Goal: Information Seeking & Learning: Learn about a topic

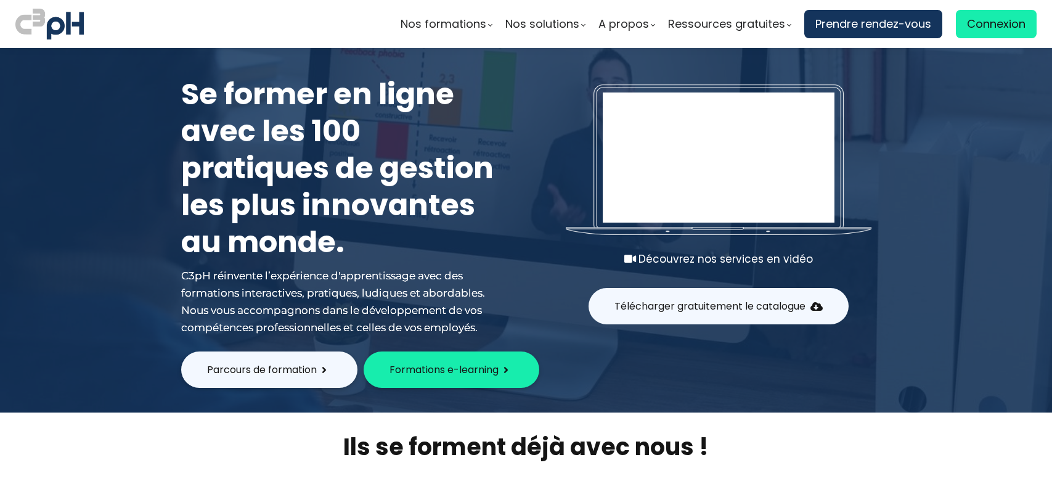
click at [987, 25] on span "Connexion" at bounding box center [996, 24] width 59 height 18
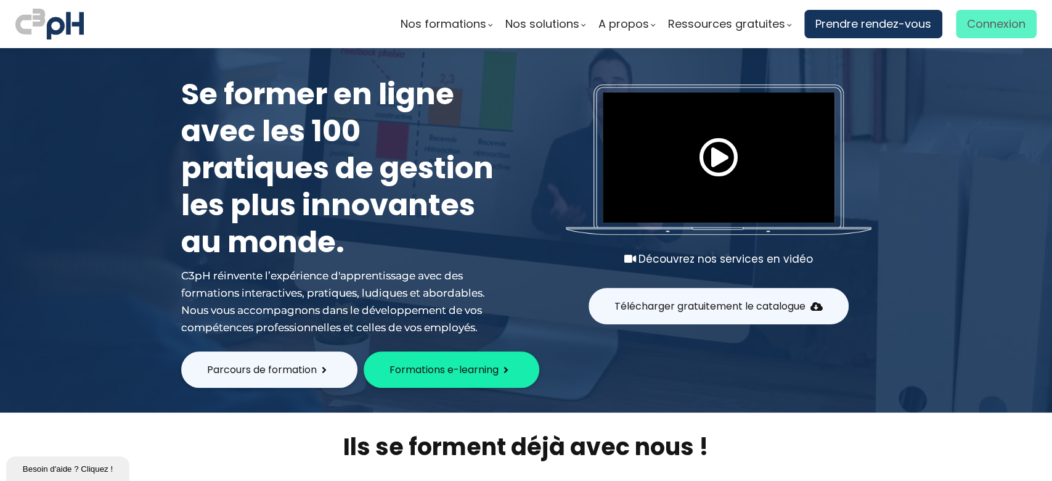
click at [994, 22] on span "Connexion" at bounding box center [996, 24] width 59 height 18
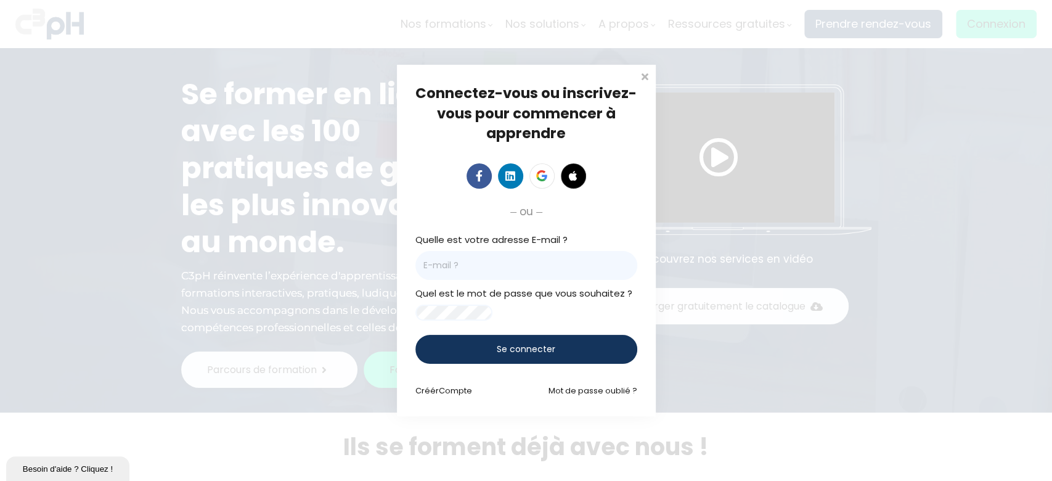
click at [496, 262] on input "email" at bounding box center [526, 265] width 222 height 29
paste input "Mohammed.Mahmoudi@et.eurofinsca.com"
type input "Mohammed.Mahmoudi@et.eurofinsca.com"
click at [529, 356] on span "Se connecter" at bounding box center [526, 349] width 59 height 13
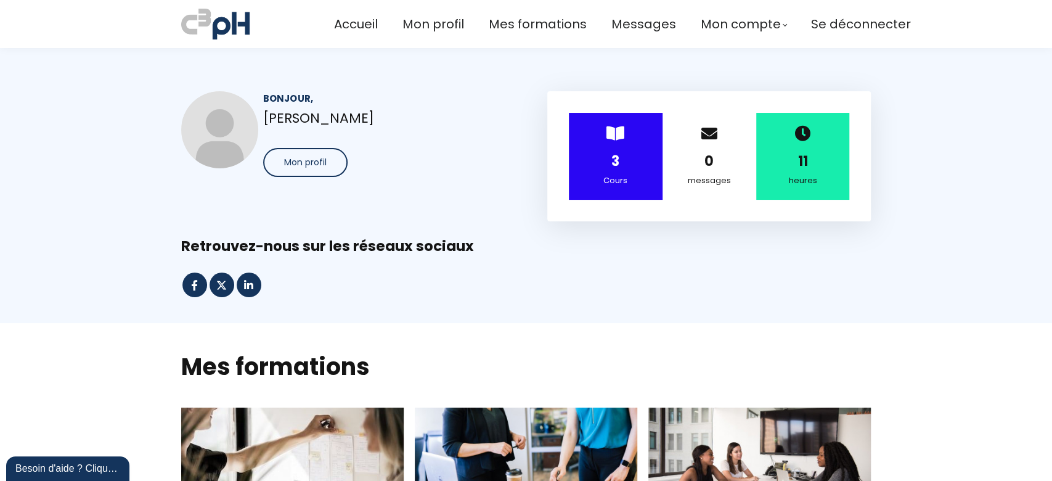
drag, startPoint x: 811, startPoint y: 150, endPoint x: 803, endPoint y: 152, distance: 8.1
click at [811, 150] on div "11" at bounding box center [803, 161] width 63 height 22
click at [707, 182] on div "messages" at bounding box center [709, 181] width 63 height 14
click at [711, 132] on span at bounding box center [709, 133] width 16 height 16
click at [533, 25] on span "Mes formations" at bounding box center [538, 24] width 98 height 20
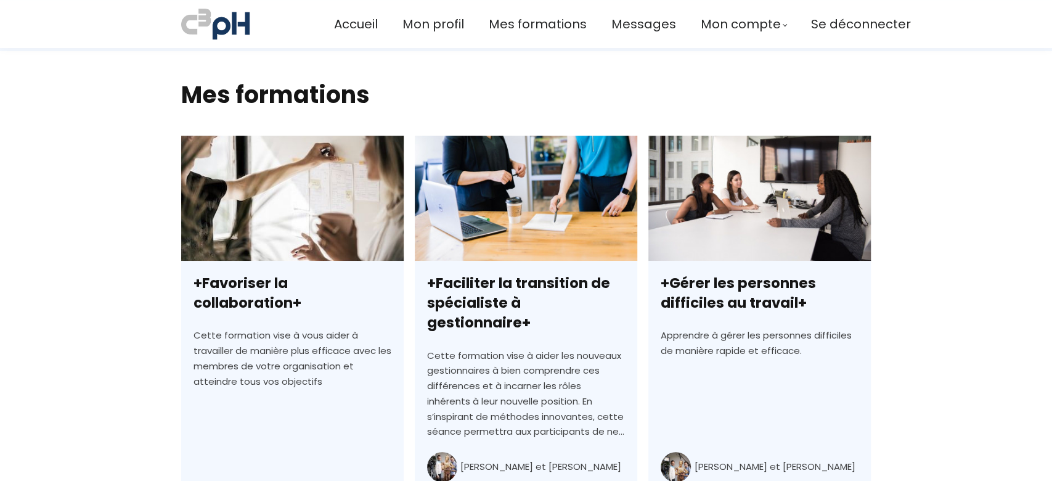
scroll to position [376, 0]
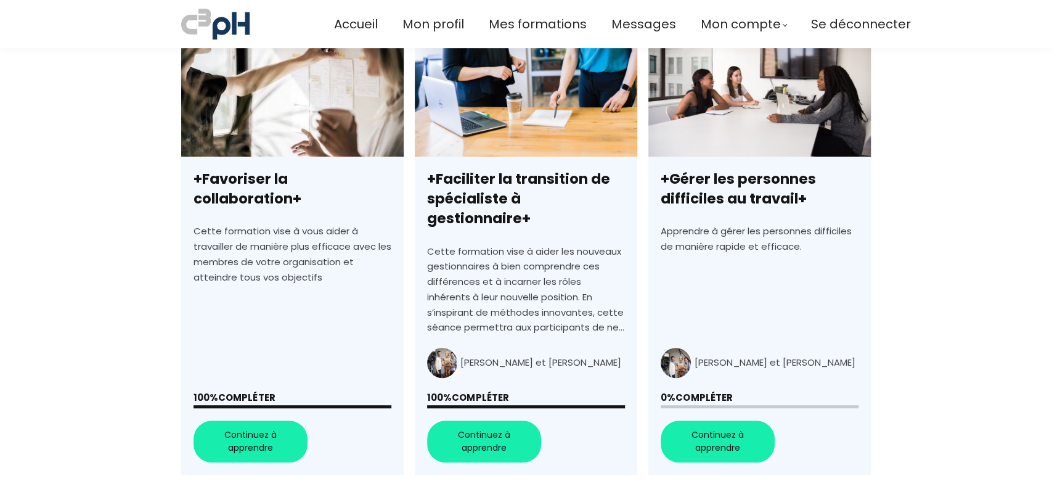
click at [731, 416] on link "+Gérer les personnes difficiles au travail+" at bounding box center [759, 252] width 223 height 443
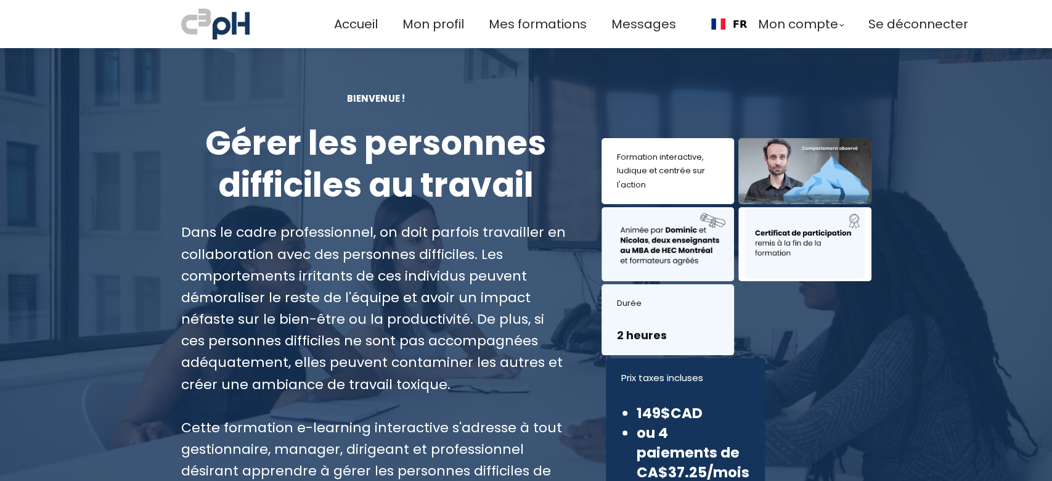
scroll to position [164, 0]
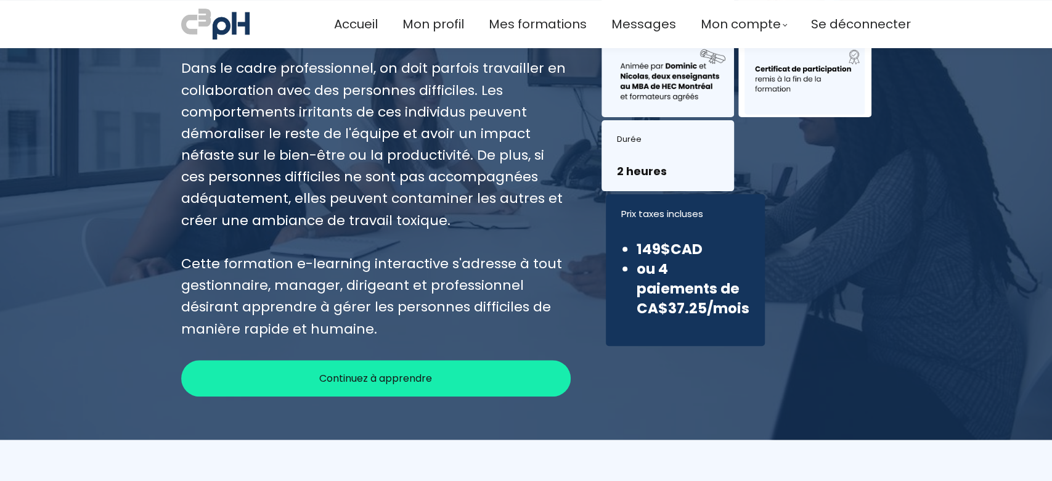
click at [382, 285] on div "BIENVENUE ! Gérer les personnes difficiles au travail Dans le cadre professionn…" at bounding box center [376, 161] width 421 height 469
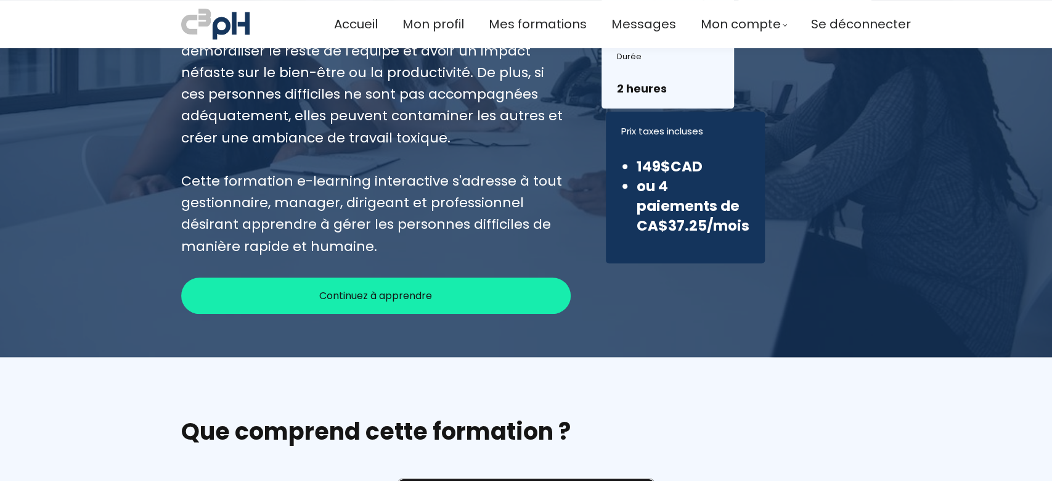
click at [392, 297] on span "Continuez à apprendre" at bounding box center [375, 295] width 113 height 15
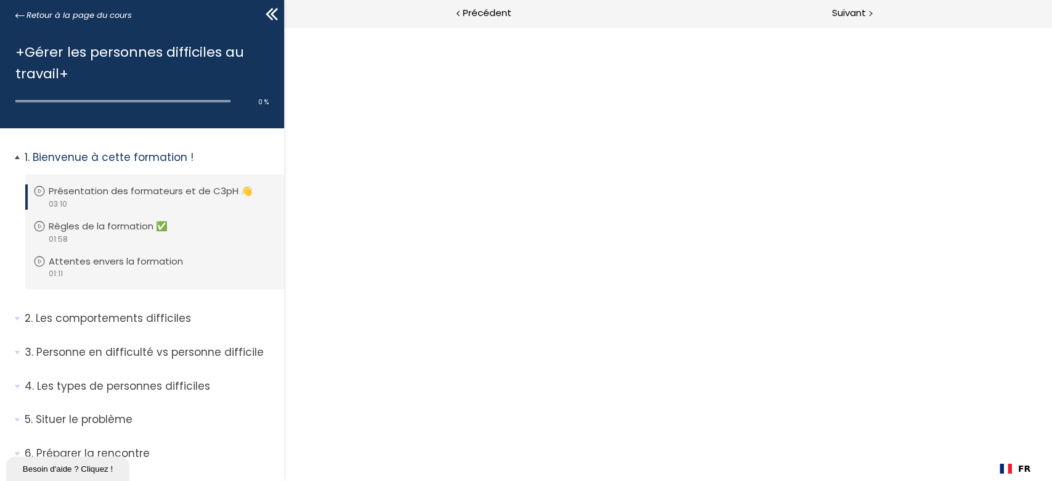
click at [128, 185] on p "Présentation des formateurs et de C3pH 👋" at bounding box center [160, 191] width 223 height 14
click at [129, 156] on p "Bienvenue à cette formation !" at bounding box center [150, 157] width 250 height 15
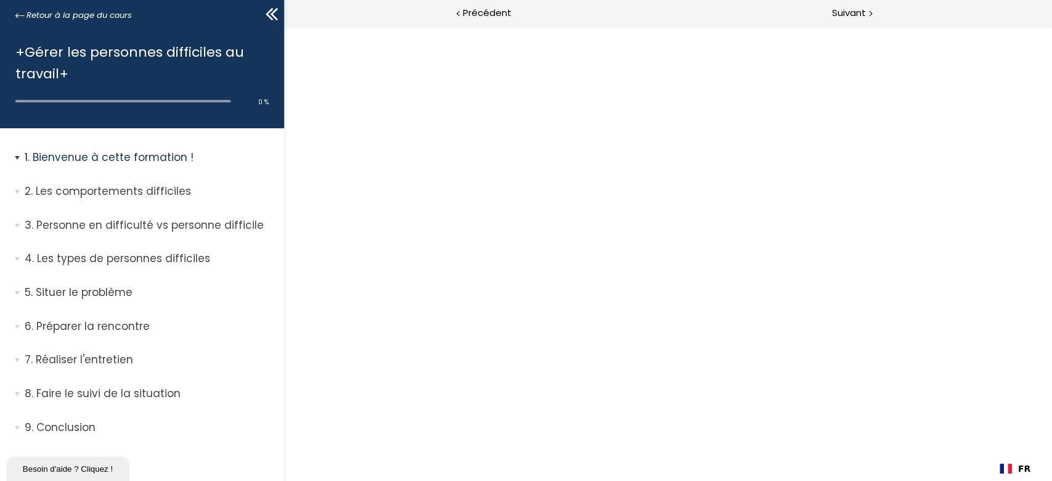
click at [121, 159] on p "Bienvenue à cette formation !" at bounding box center [150, 157] width 250 height 15
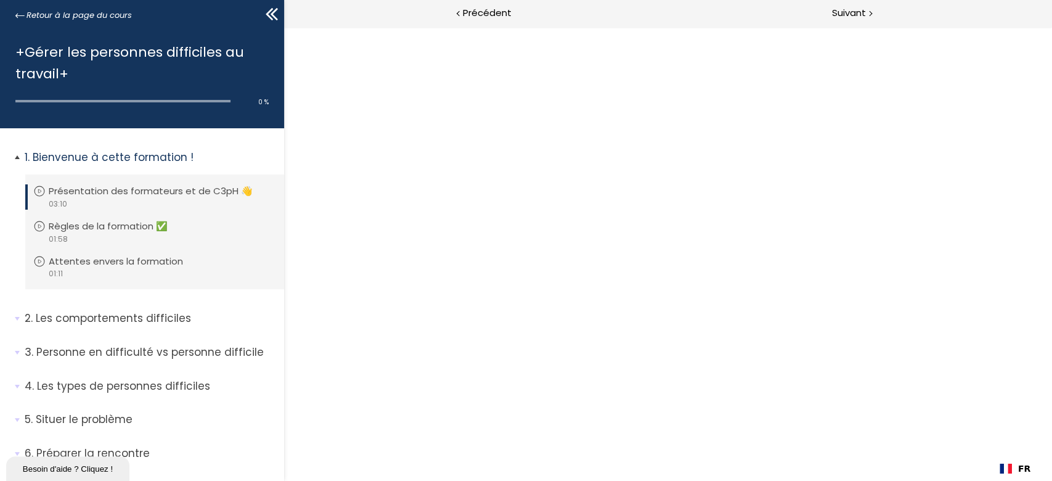
click at [108, 196] on p "Présentation des formateurs et de C3pH 👋" at bounding box center [160, 191] width 223 height 14
click at [43, 190] on icon at bounding box center [39, 191] width 12 height 12
click at [105, 186] on p "Présentation des formateurs et de C3pH 👋" at bounding box center [160, 191] width 223 height 14
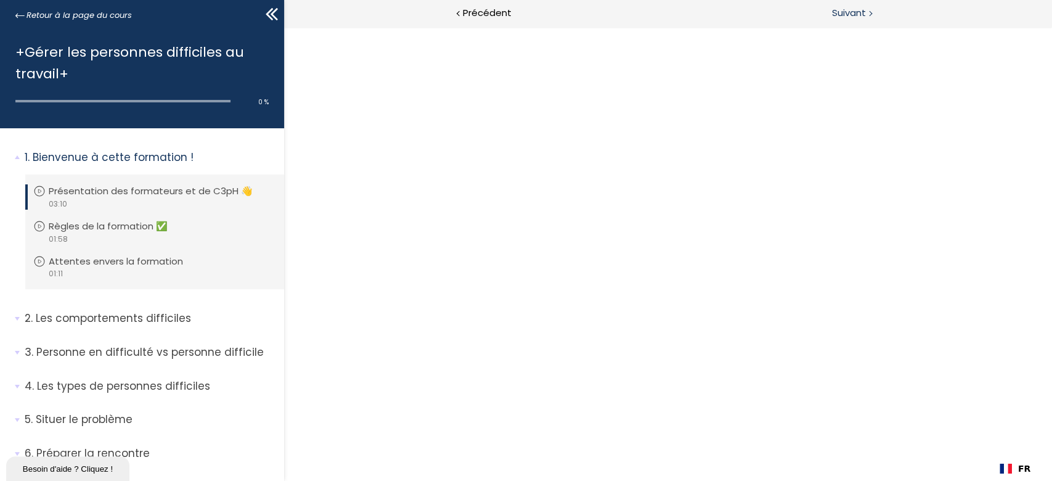
click at [844, 17] on span "Suivant" at bounding box center [849, 13] width 34 height 15
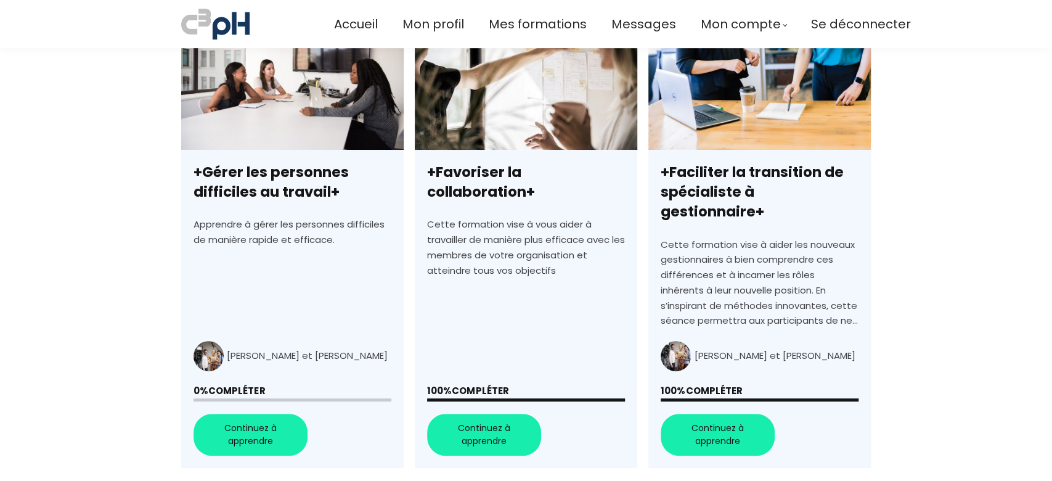
scroll to position [360, 0]
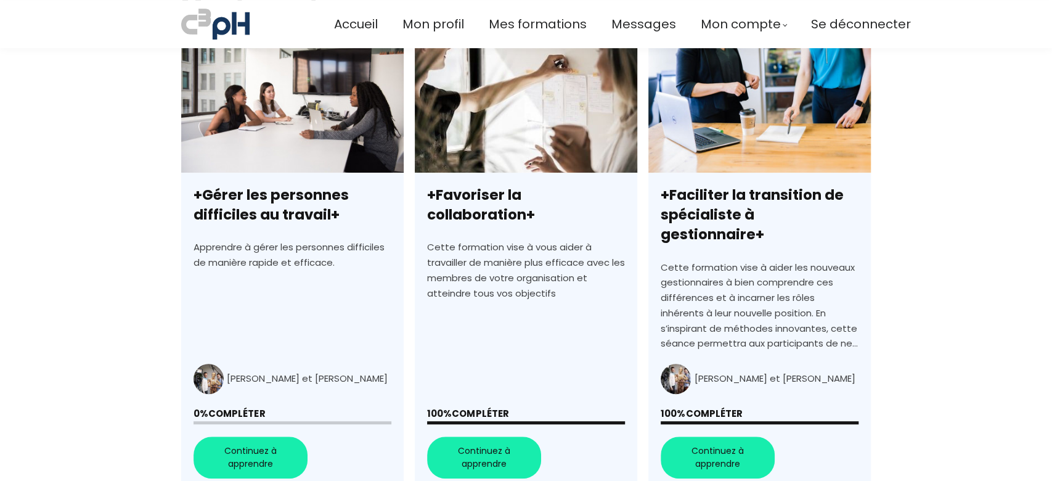
click at [727, 439] on link "+Faciliter la transition de spécialiste à gestionnaire+" at bounding box center [759, 268] width 223 height 443
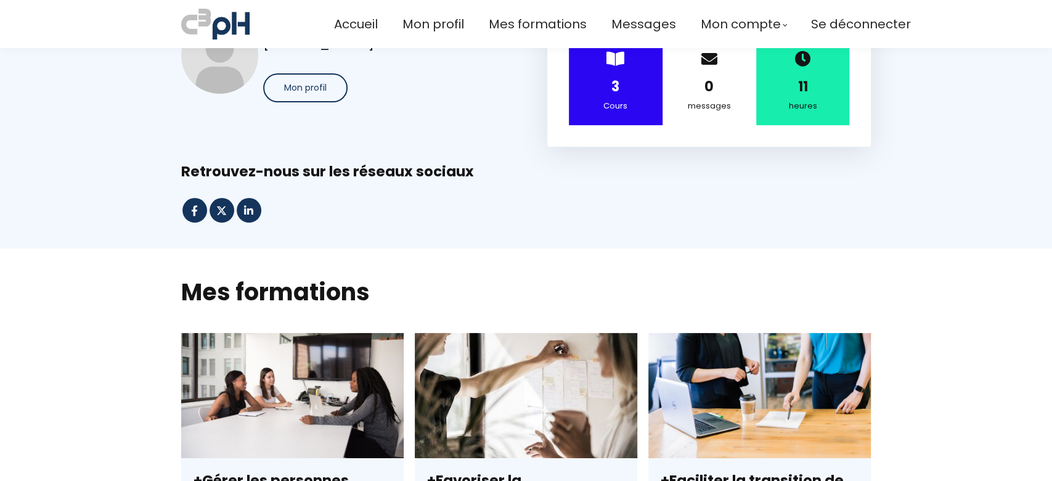
scroll to position [410, 0]
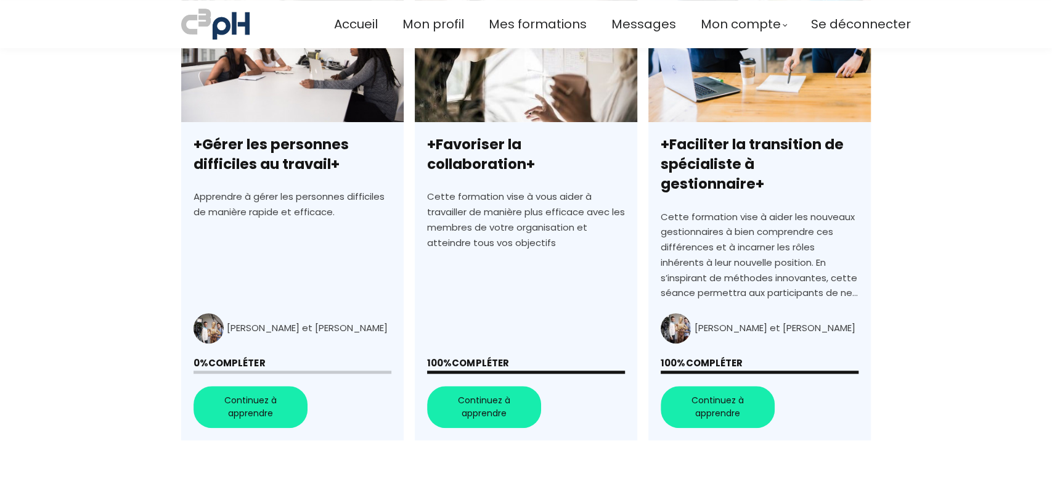
drag, startPoint x: 245, startPoint y: 383, endPoint x: 253, endPoint y: 365, distance: 18.8
click at [245, 383] on link "+Gérer les personnes difficiles au travail+" at bounding box center [292, 218] width 223 height 443
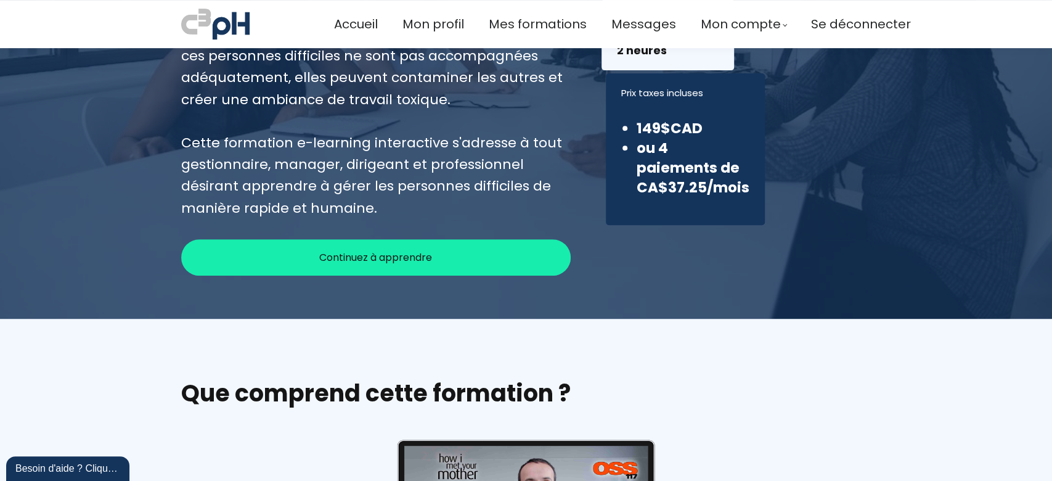
scroll to position [281, 0]
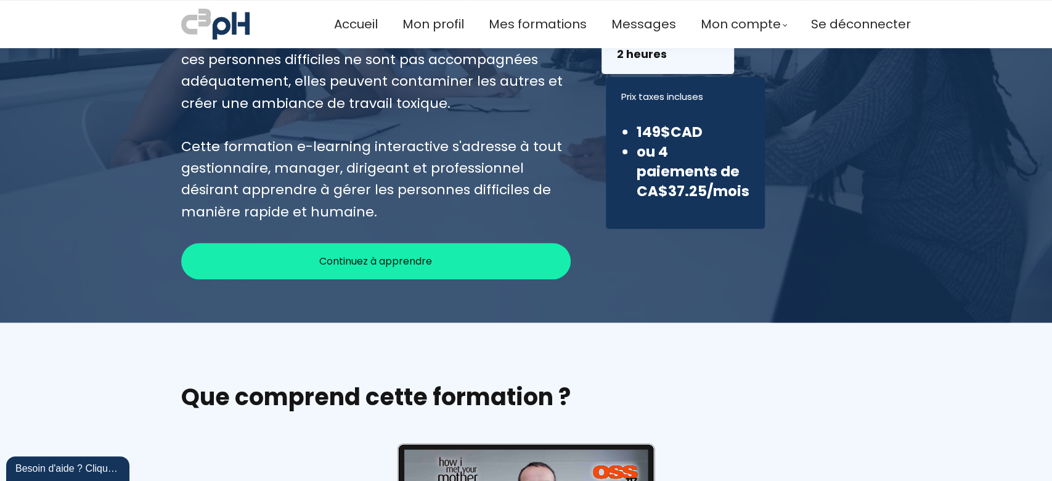
click at [436, 267] on div "Continuez à apprendre" at bounding box center [376, 261] width 390 height 36
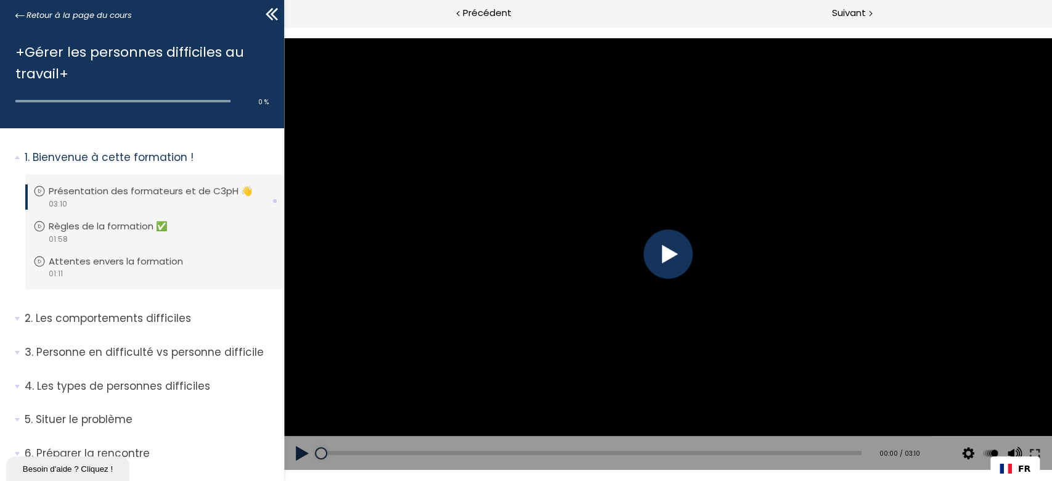
click at [666, 253] on div at bounding box center [667, 253] width 49 height 49
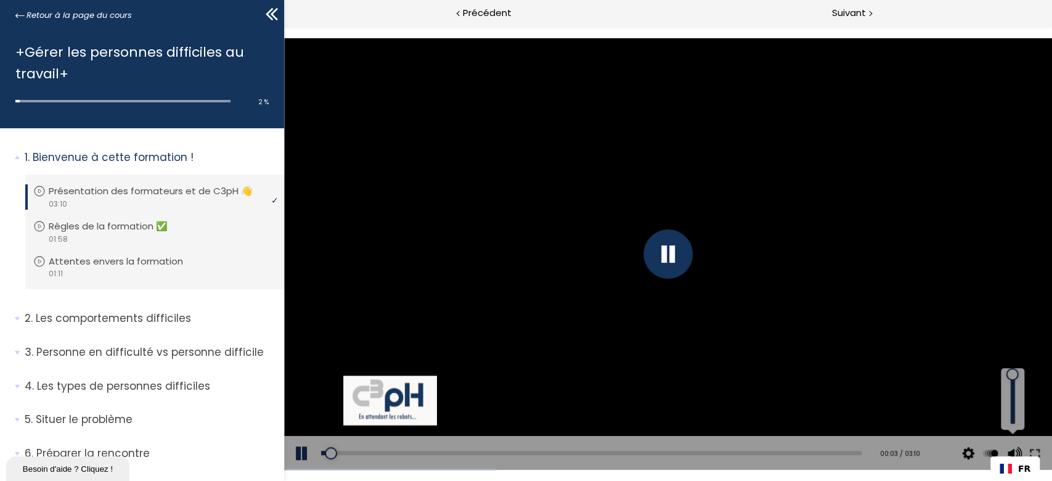
click at [1011, 410] on div at bounding box center [1012, 398] width 17 height 49
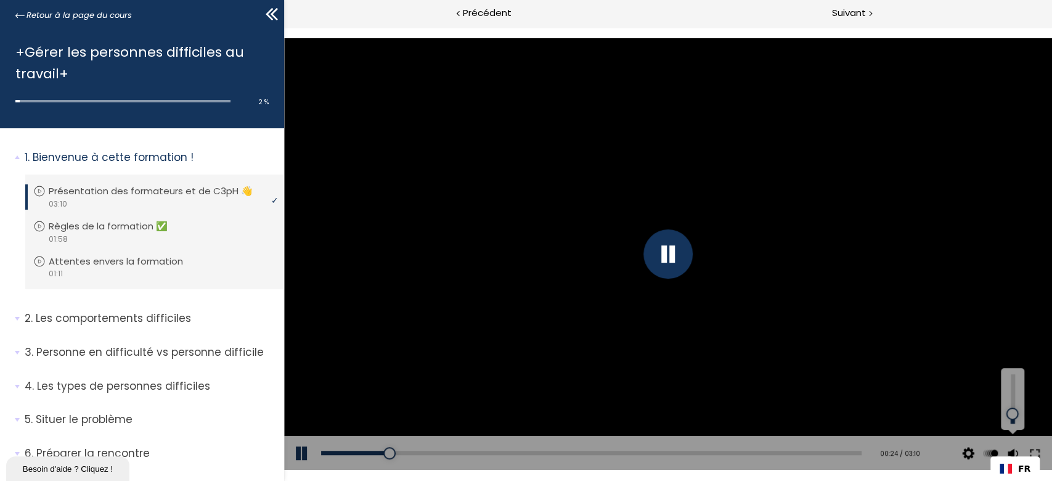
click at [1012, 414] on div at bounding box center [1012, 414] width 0 height 0
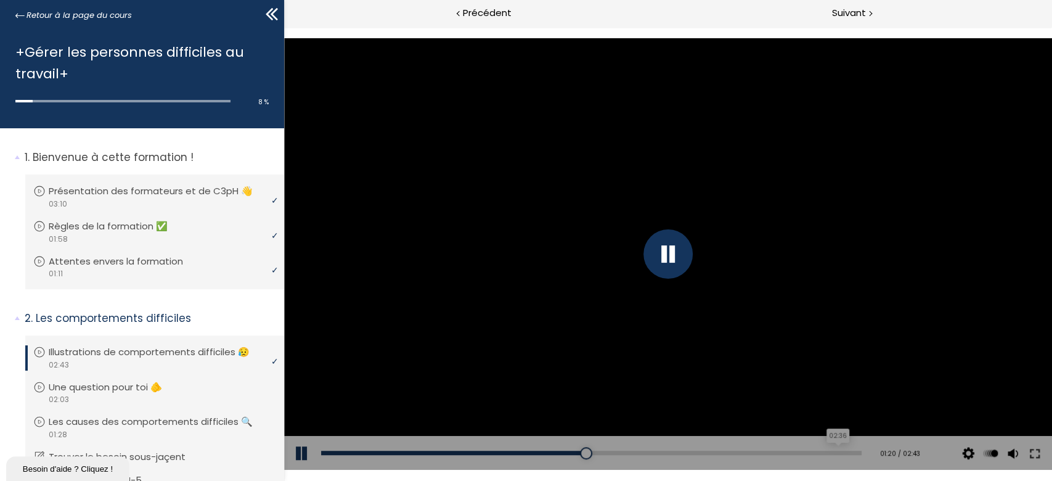
click at [828, 451] on div "02:36" at bounding box center [591, 453] width 541 height 4
click at [841, 451] on div "02:40" at bounding box center [591, 453] width 541 height 4
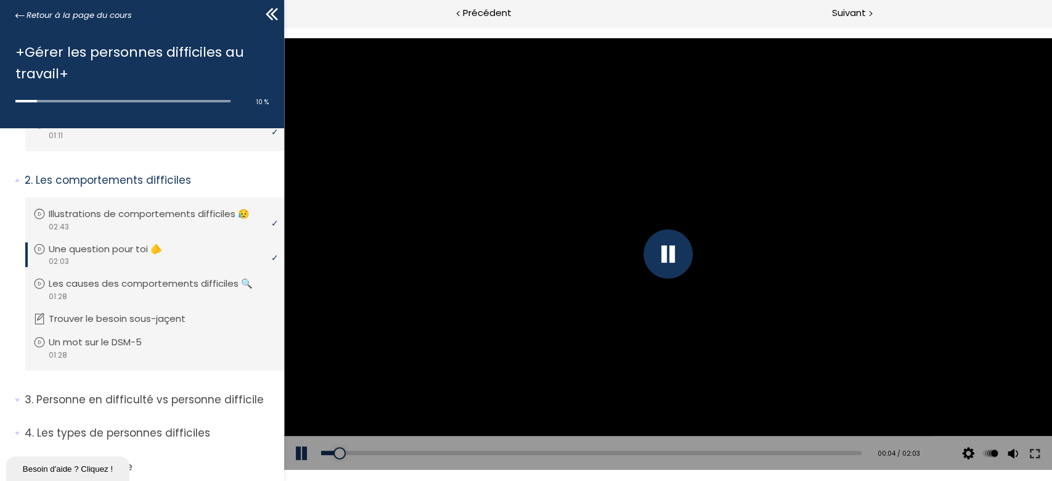
scroll to position [164, 0]
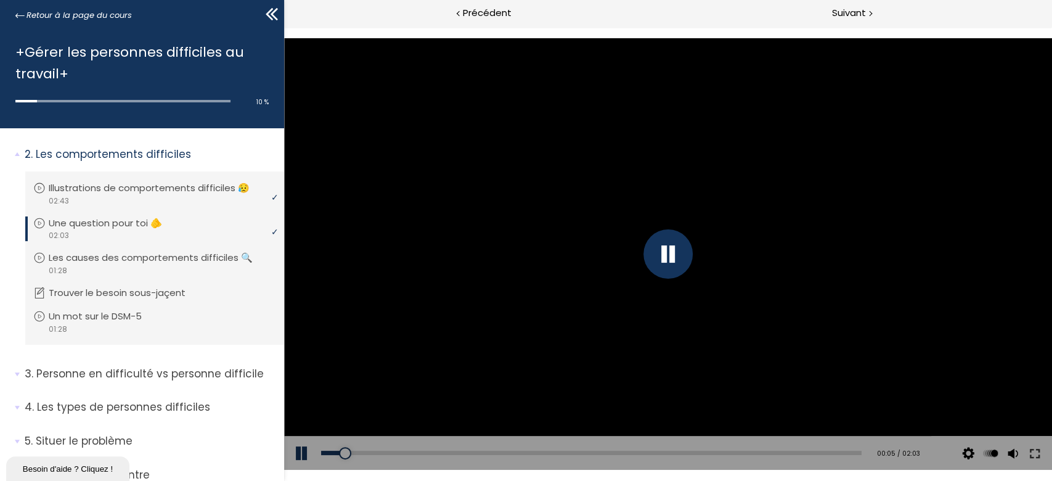
click at [444, 455] on div "Add chapter 00:28" at bounding box center [591, 453] width 541 height 35
click at [438, 452] on div "00:27" at bounding box center [591, 453] width 541 height 4
drag, startPoint x: 407, startPoint y: 455, endPoint x: 418, endPoint y: 463, distance: 14.1
click at [408, 454] on div "00:14" at bounding box center [591, 453] width 541 height 4
click at [494, 452] on div "Add chapter 00:28" at bounding box center [591, 453] width 541 height 35
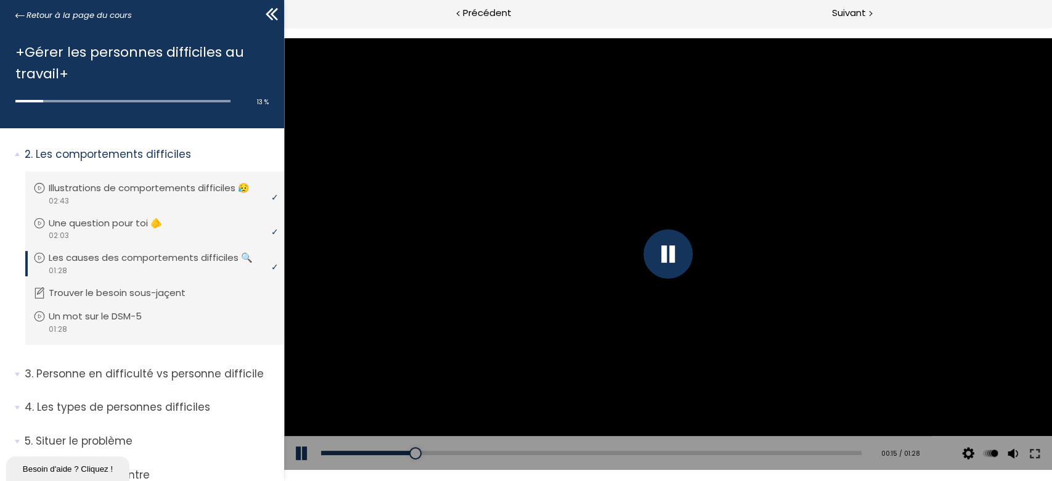
click at [494, 455] on div "Add chapter 00:29" at bounding box center [591, 453] width 541 height 35
click at [503, 454] on div "00:30" at bounding box center [591, 453] width 541 height 4
click at [716, 451] on div "01:06" at bounding box center [591, 453] width 541 height 4
click at [842, 455] on div "01:27" at bounding box center [591, 453] width 541 height 4
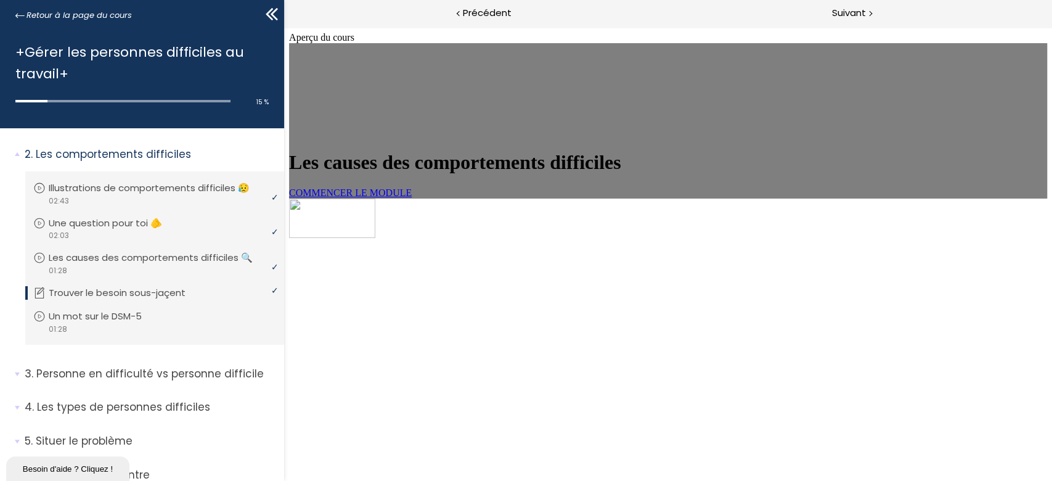
click at [411, 198] on span "COMMENCER LE MODULE" at bounding box center [349, 192] width 123 height 10
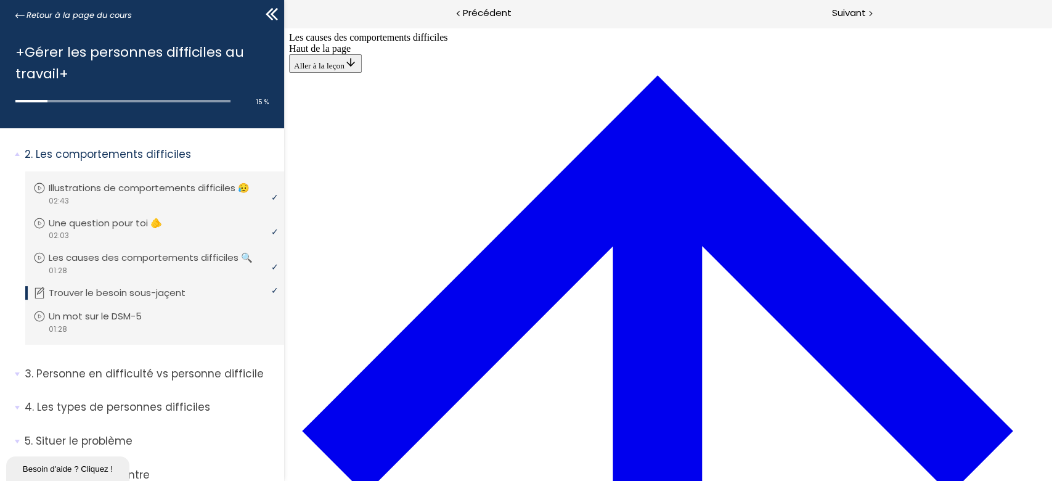
scroll to position [454, 0]
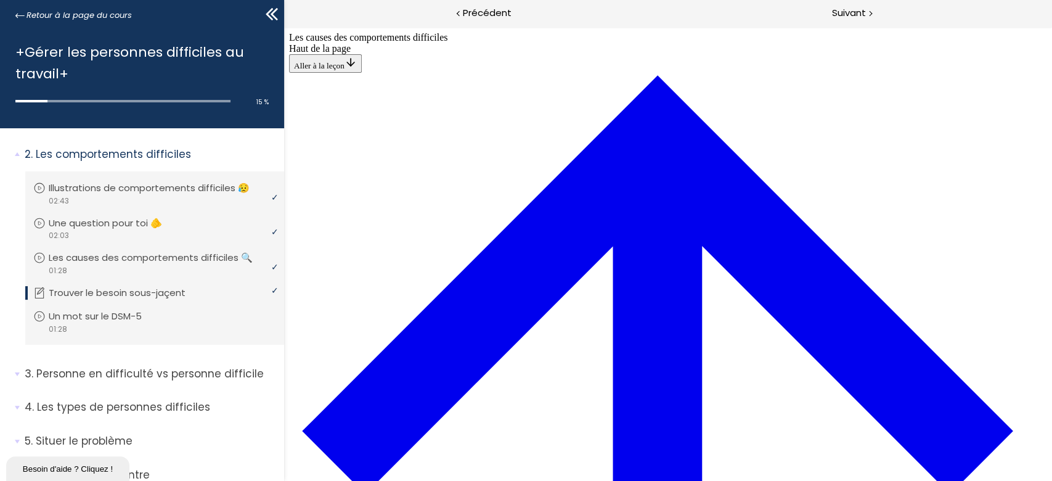
drag, startPoint x: 614, startPoint y: 104, endPoint x: 574, endPoint y: 86, distance: 43.1
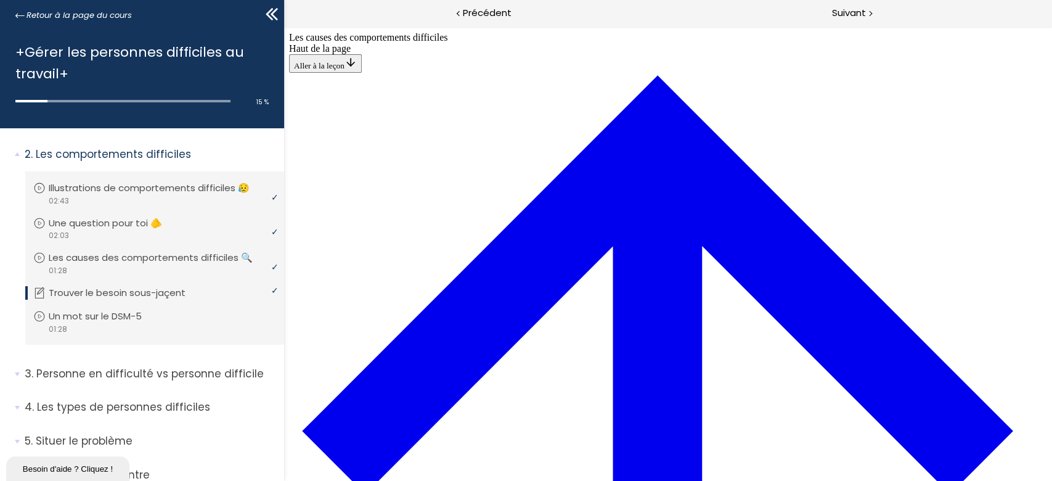
drag, startPoint x: 505, startPoint y: 75, endPoint x: 719, endPoint y: 410, distance: 398.2
drag, startPoint x: 550, startPoint y: 73, endPoint x: 761, endPoint y: 186, distance: 238.8
drag, startPoint x: 534, startPoint y: 127, endPoint x: 747, endPoint y: 240, distance: 241.2
drag, startPoint x: 553, startPoint y: 130, endPoint x: 762, endPoint y: 300, distance: 269.9
drag, startPoint x: 569, startPoint y: 346, endPoint x: 748, endPoint y: 134, distance: 277.7
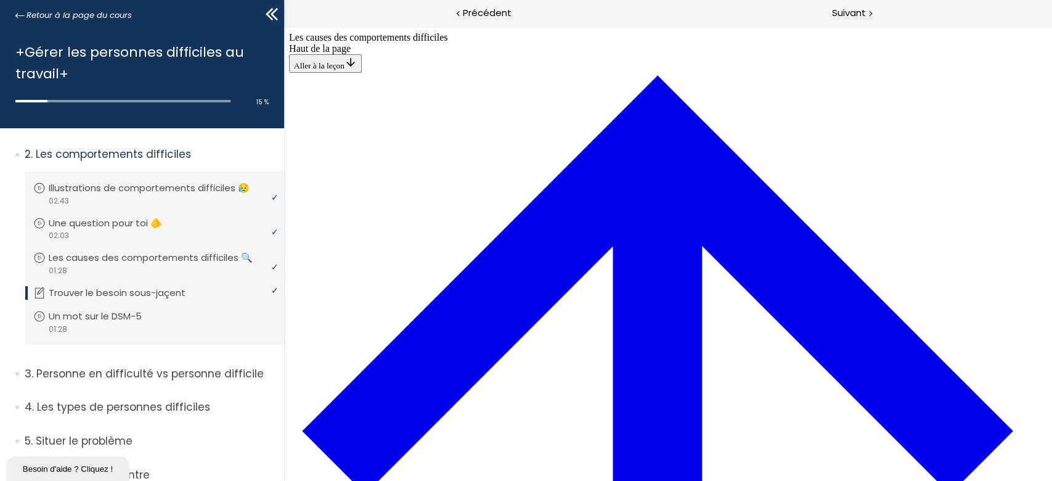
drag, startPoint x: 530, startPoint y: 356, endPoint x: 740, endPoint y: 135, distance: 304.3
drag, startPoint x: 546, startPoint y: 354, endPoint x: 578, endPoint y: 357, distance: 31.7
drag, startPoint x: 559, startPoint y: 68, endPoint x: 597, endPoint y: 69, distance: 37.6
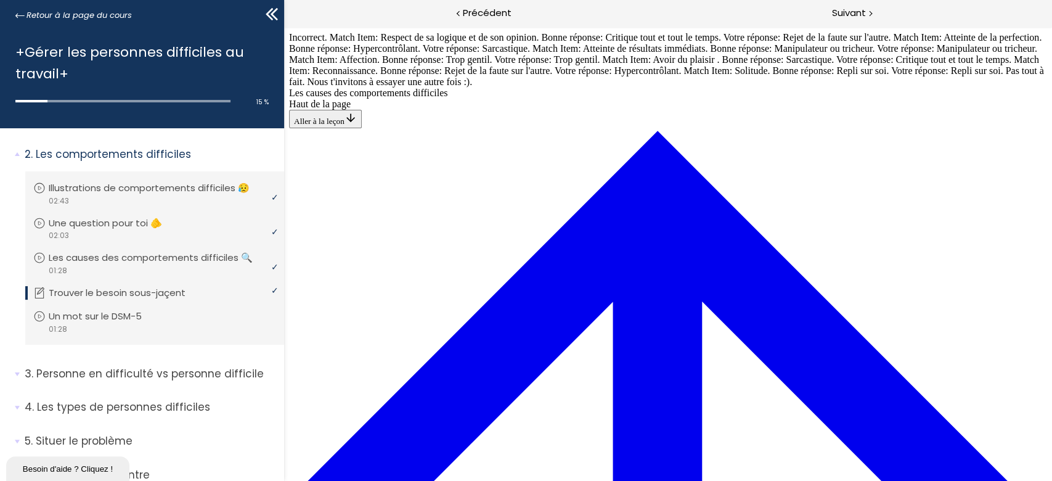
scroll to position [963, 0]
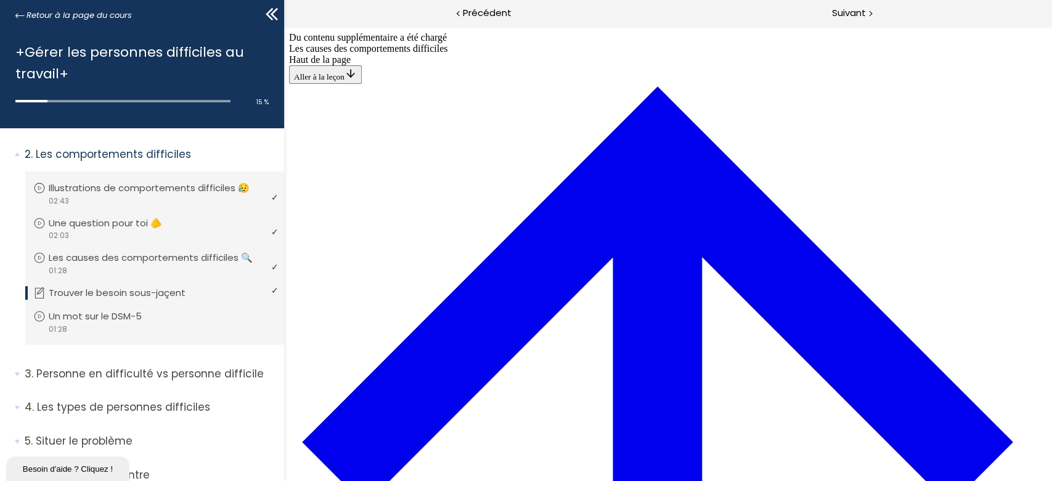
scroll to position [1100, 0]
click at [76, 323] on p "Un mot sur le DSM-5" at bounding box center [108, 316] width 112 height 14
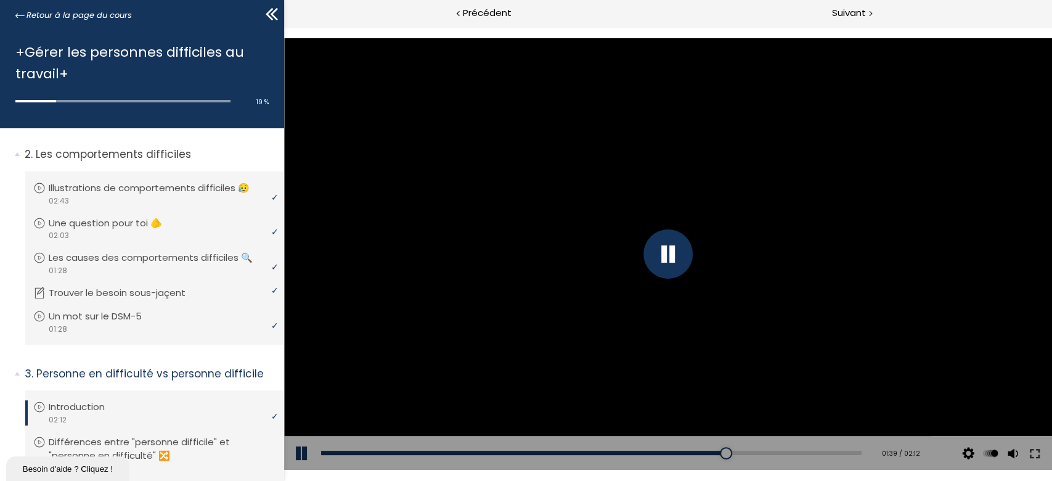
click at [806, 456] on div "Add chapter 02:00" at bounding box center [591, 453] width 541 height 35
click at [809, 454] on div "02:01" at bounding box center [591, 453] width 541 height 4
click at [844, 455] on div "02:10" at bounding box center [591, 453] width 541 height 4
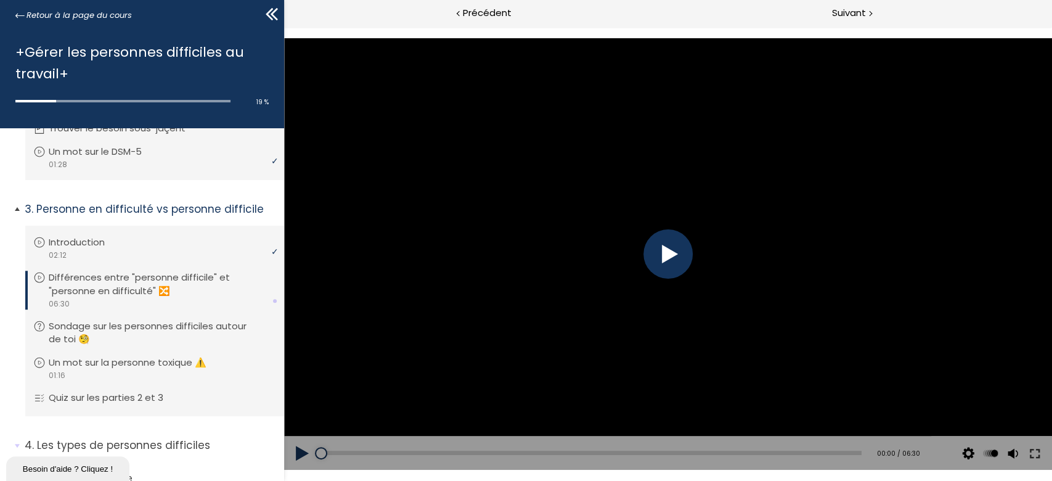
scroll to position [410, 0]
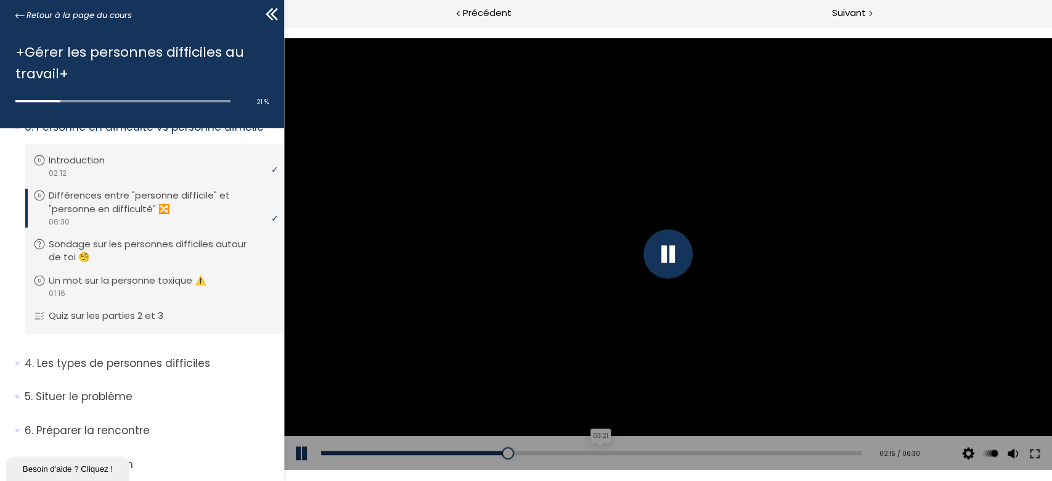
drag, startPoint x: 594, startPoint y: 453, endPoint x: 674, endPoint y: 452, distance: 80.1
click at [595, 454] on div "03:21" at bounding box center [591, 453] width 541 height 4
click at [766, 450] on div "Add chapter 04:41" at bounding box center [591, 453] width 541 height 35
click at [771, 451] on div "05:31" at bounding box center [591, 453] width 541 height 4
click at [828, 451] on div "06:12" at bounding box center [591, 453] width 541 height 4
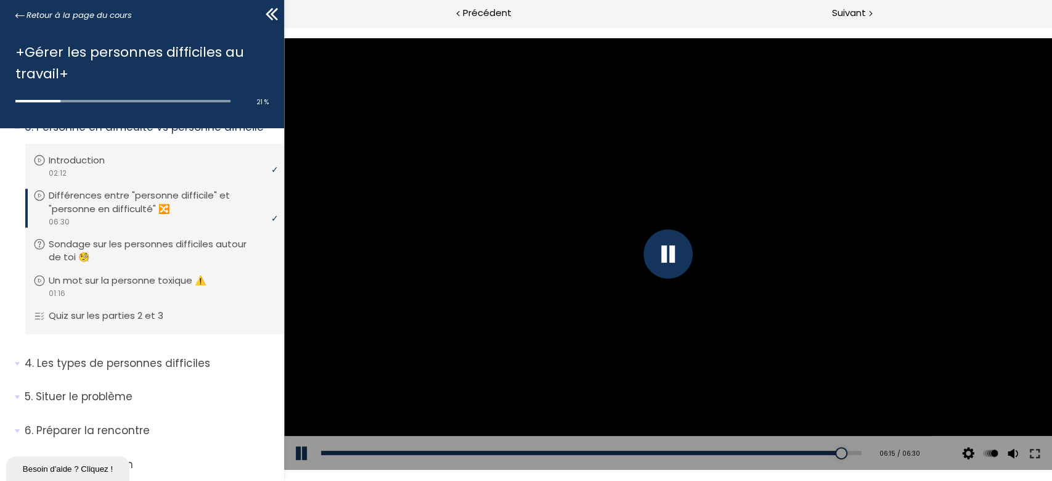
click at [843, 449] on div "Add chapter 06:15" at bounding box center [591, 453] width 541 height 35
click at [843, 451] on div "06:24" at bounding box center [591, 453] width 541 height 4
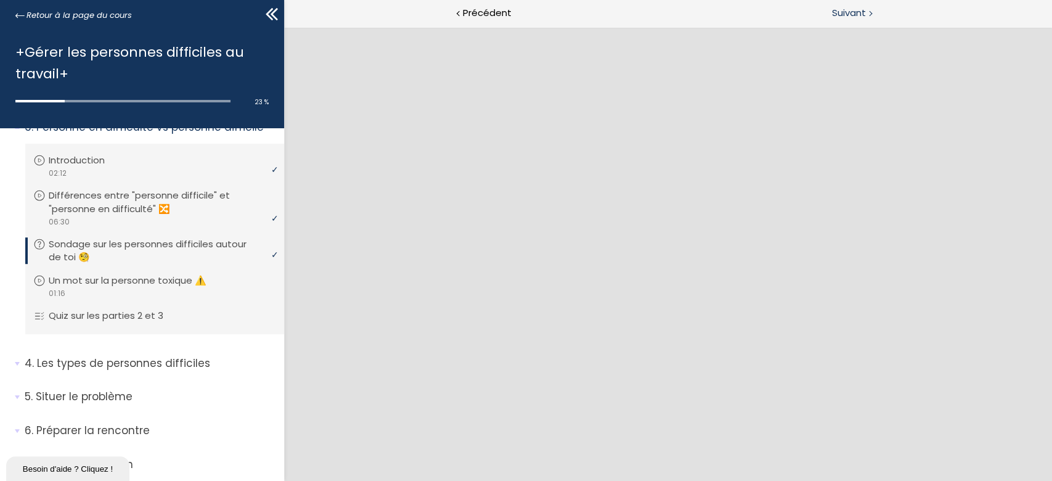
drag, startPoint x: 863, startPoint y: 9, endPoint x: 885, endPoint y: 17, distance: 23.4
click at [863, 9] on span "Suivant" at bounding box center [849, 13] width 34 height 15
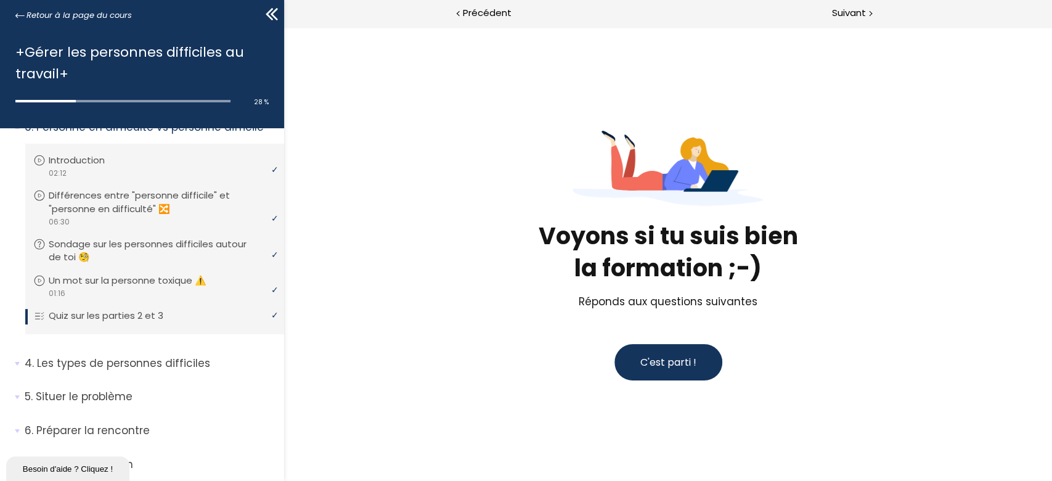
click at [659, 374] on button "C'est parti !" at bounding box center [668, 362] width 108 height 36
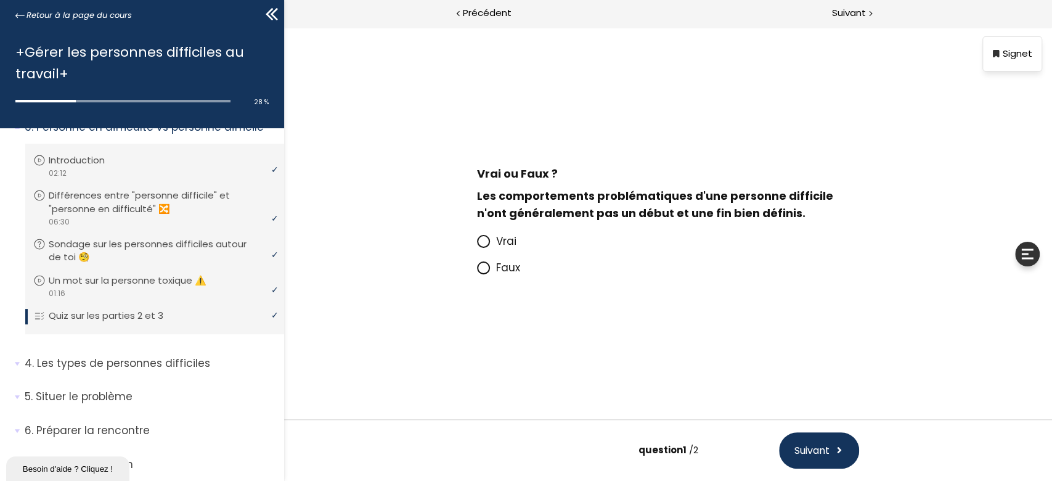
click at [498, 269] on span "Faux" at bounding box center [508, 267] width 24 height 15
click at [476, 271] on input "Faux" at bounding box center [476, 271] width 0 height 0
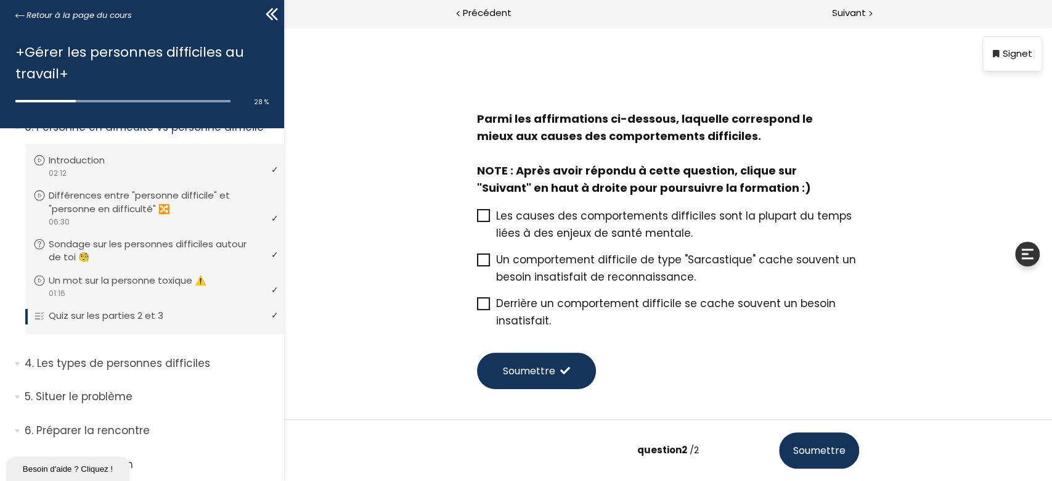
scroll to position [57, 0]
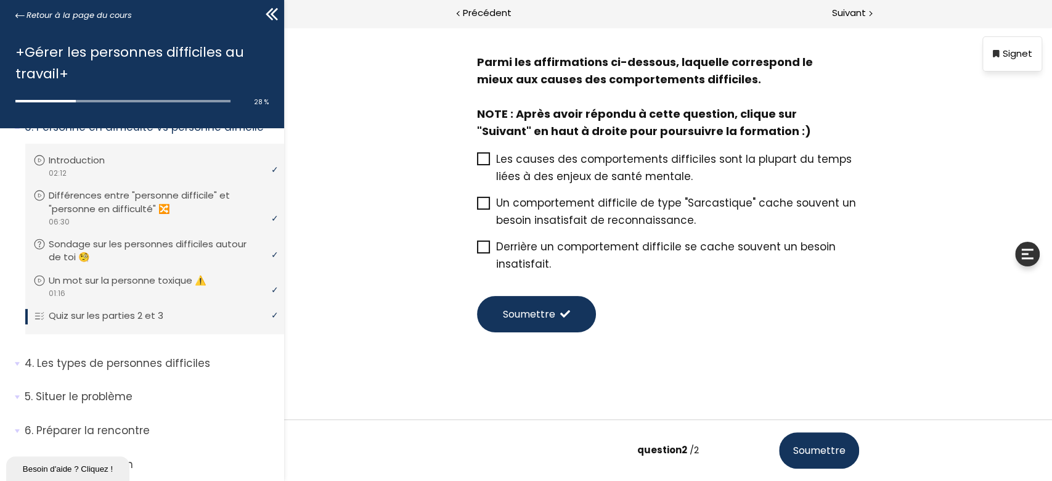
click at [478, 157] on icon at bounding box center [483, 159] width 10 height 10
click at [476, 163] on input "Les causes des comportements difficiles sont la plupart du temps liées à des en…" at bounding box center [476, 163] width 0 height 0
click at [479, 206] on icon at bounding box center [483, 203] width 10 height 10
click at [476, 206] on input "Un comportement difficile de type "Sarcastique" cache souvent un besoin insatis…" at bounding box center [476, 206] width 0 height 0
click at [478, 244] on icon at bounding box center [483, 247] width 10 height 10
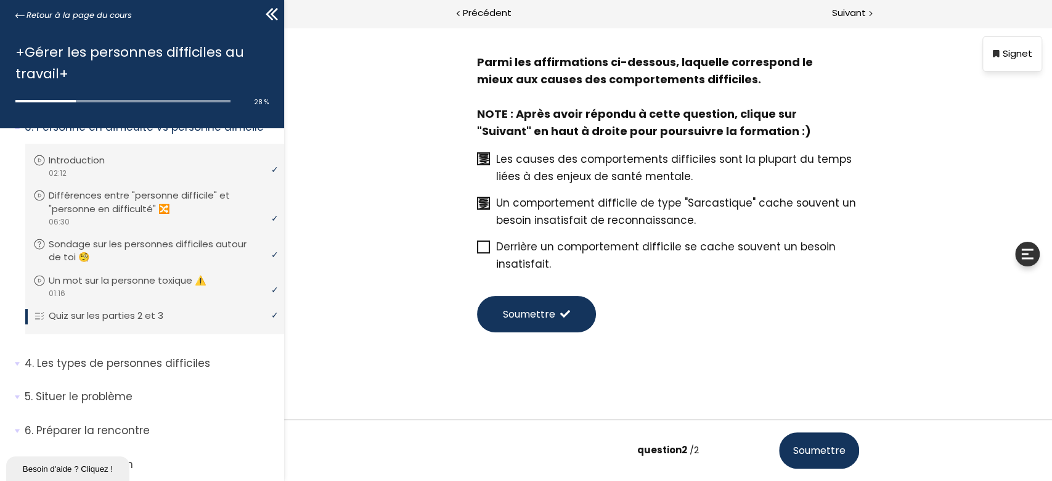
click at [476, 250] on input "Derrière un comportement difficile se cache souvent un besoin insatisfait." at bounding box center [476, 250] width 0 height 0
click at [519, 308] on span "Soumettre" at bounding box center [528, 313] width 52 height 15
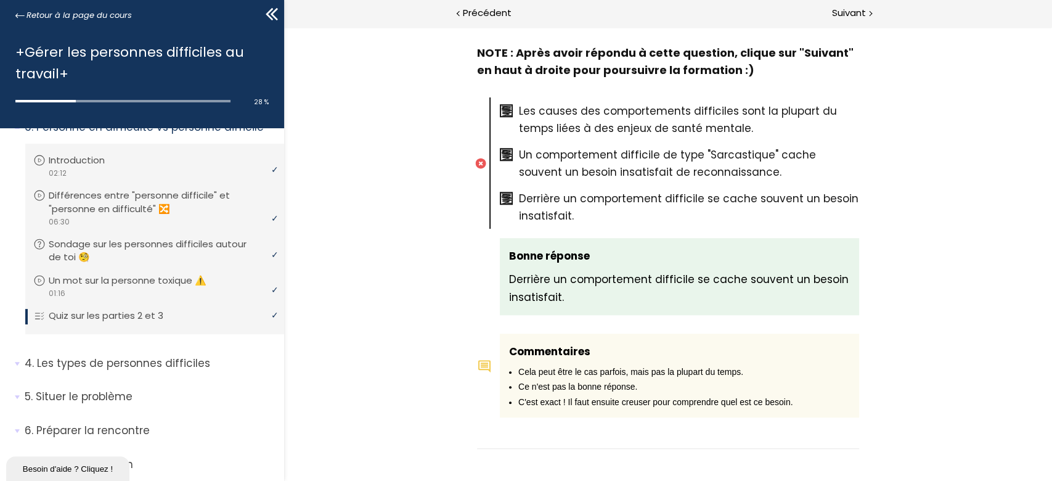
scroll to position [721, 0]
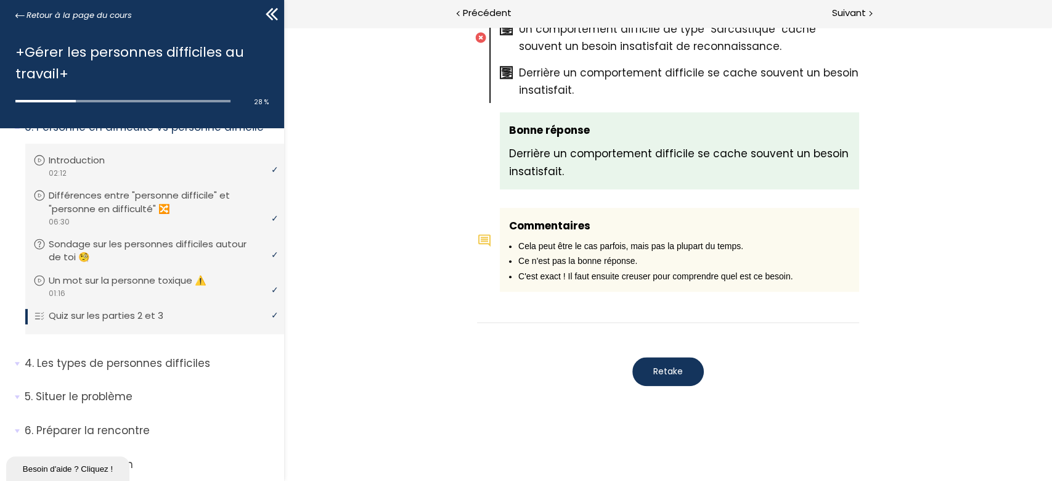
click at [653, 369] on span "Retake" at bounding box center [668, 371] width 30 height 13
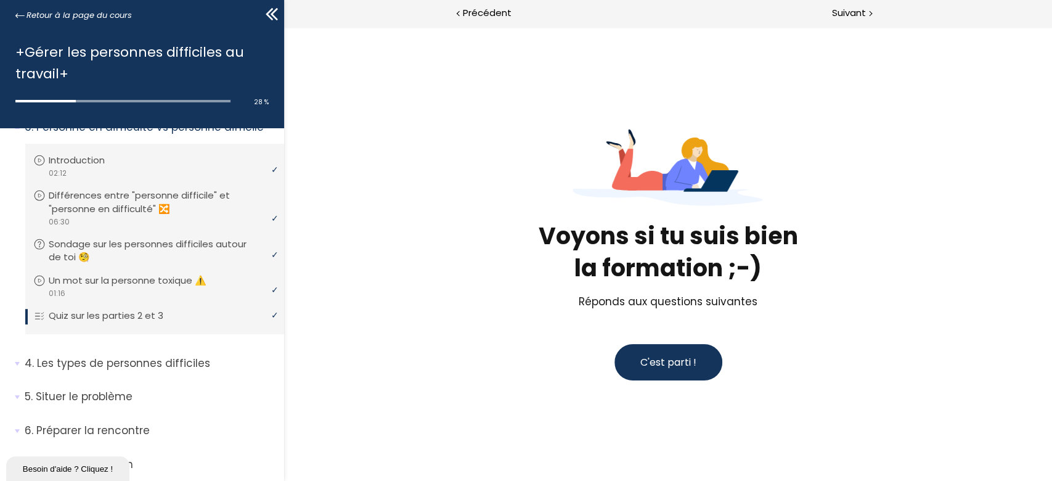
scroll to position [0, 0]
click at [677, 371] on button "C'est parti !" at bounding box center [668, 362] width 108 height 36
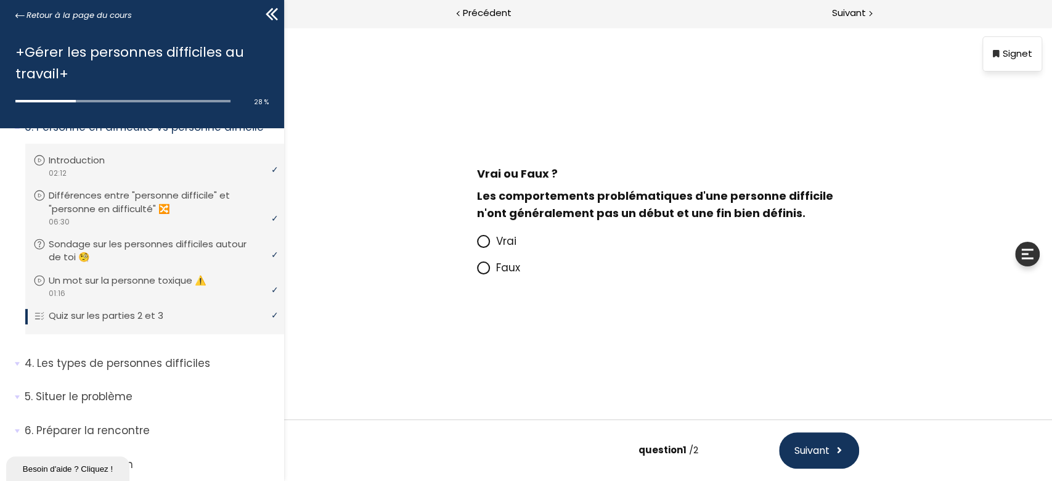
click at [487, 240] on icon at bounding box center [483, 241] width 10 height 10
click at [476, 245] on input "Vrai" at bounding box center [476, 245] width 0 height 0
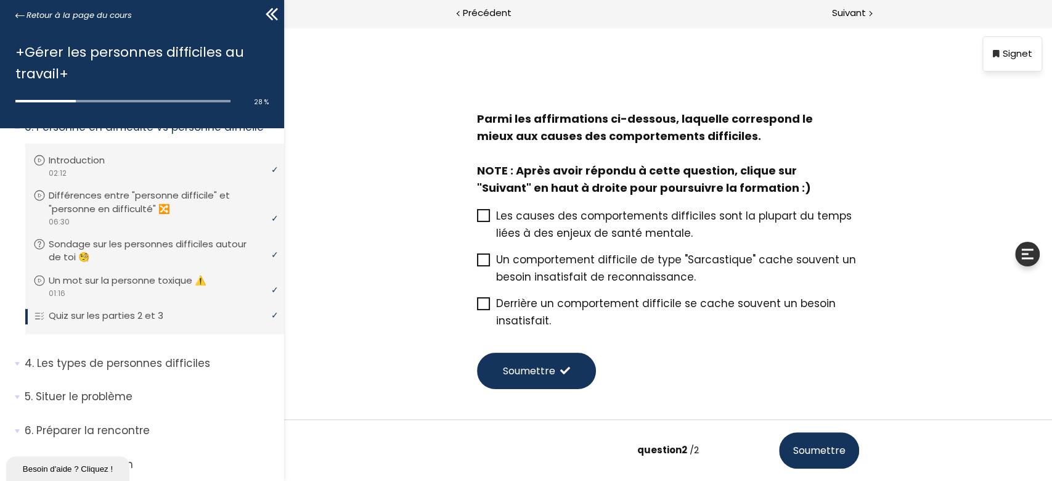
scroll to position [57, 0]
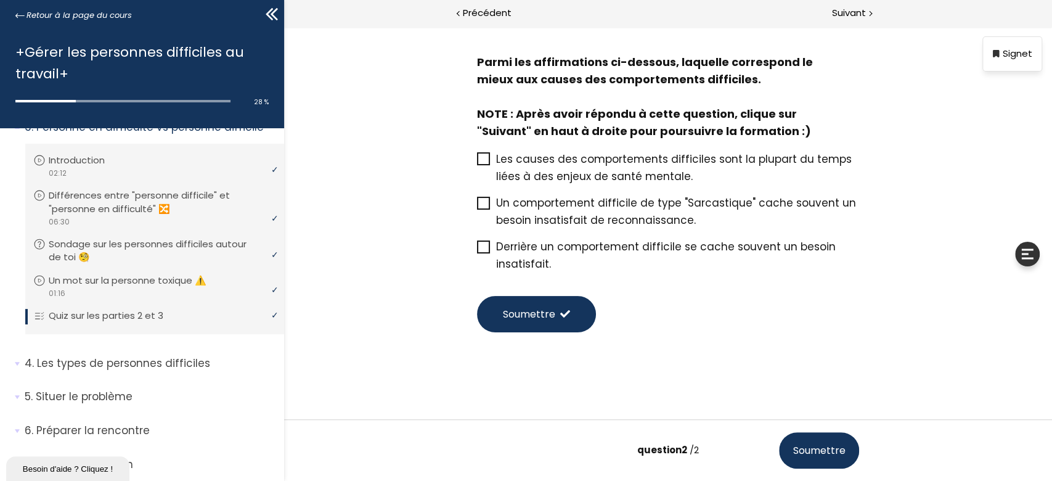
click at [486, 203] on span at bounding box center [482, 203] width 13 height 13
click at [476, 206] on input "Un comportement difficile de type "Sarcastique" cache souvent un besoin insatis…" at bounding box center [476, 206] width 0 height 0
click at [805, 457] on span "Soumettre" at bounding box center [819, 450] width 52 height 15
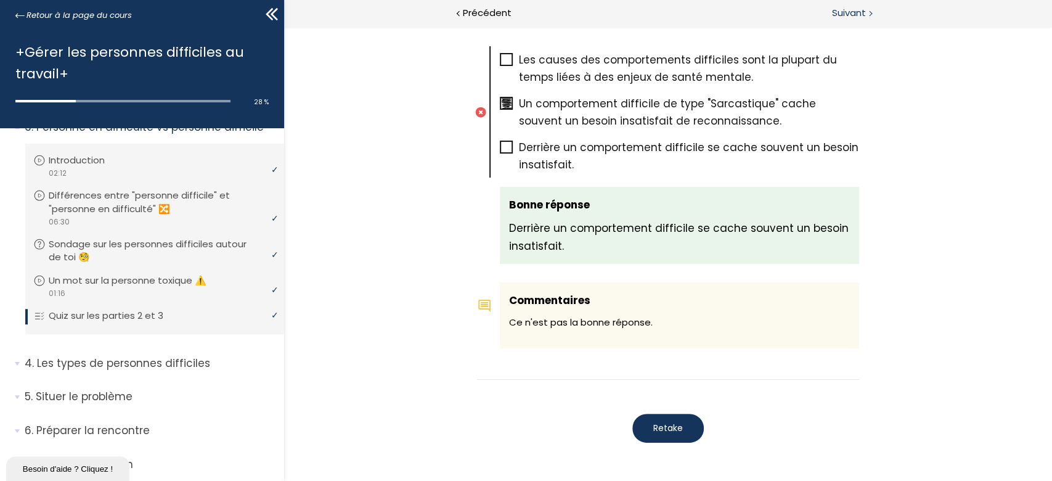
scroll to position [621, 0]
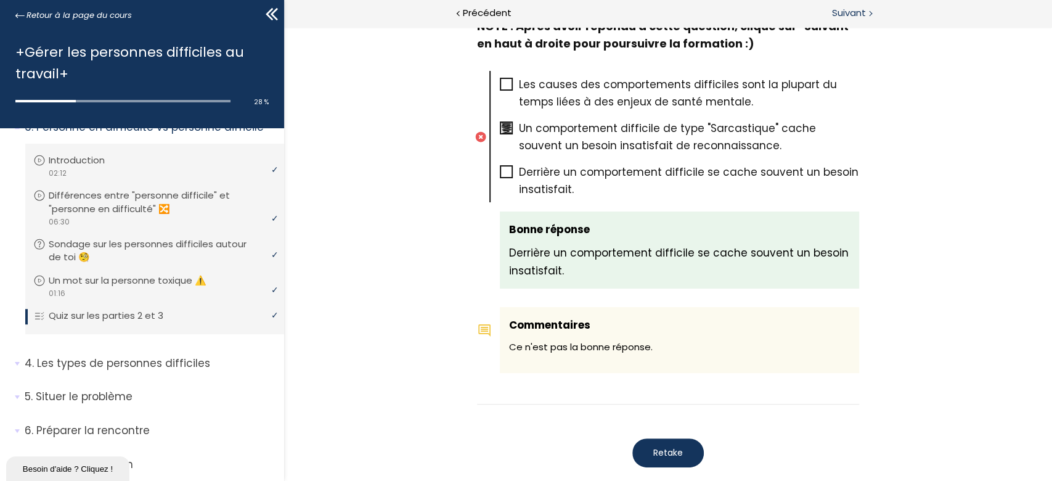
click at [844, 14] on span "Suivant" at bounding box center [849, 13] width 34 height 15
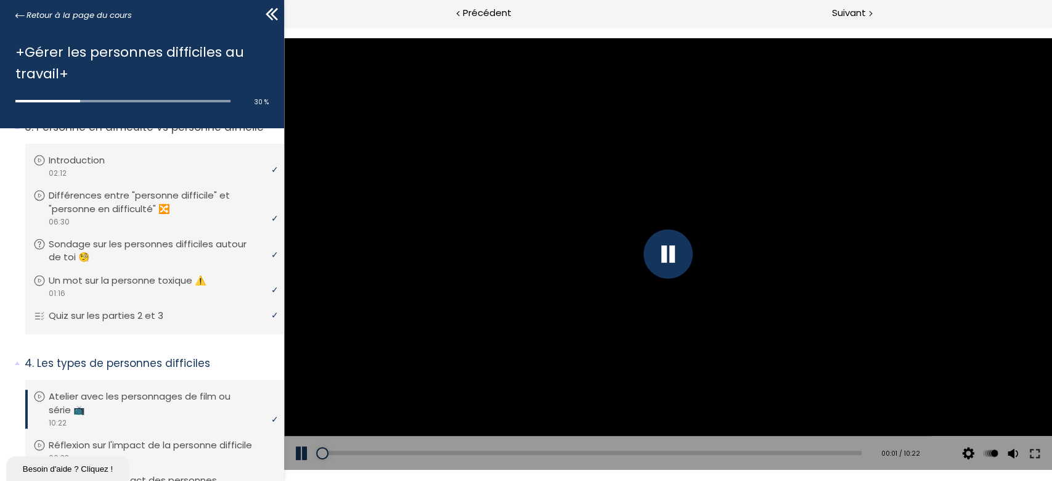
click at [674, 333] on div at bounding box center [668, 254] width 768 height 432
click at [664, 244] on div at bounding box center [667, 253] width 49 height 49
click at [671, 451] on div "06:50" at bounding box center [591, 453] width 541 height 4
click at [844, 451] on div "10:14" at bounding box center [591, 453] width 541 height 4
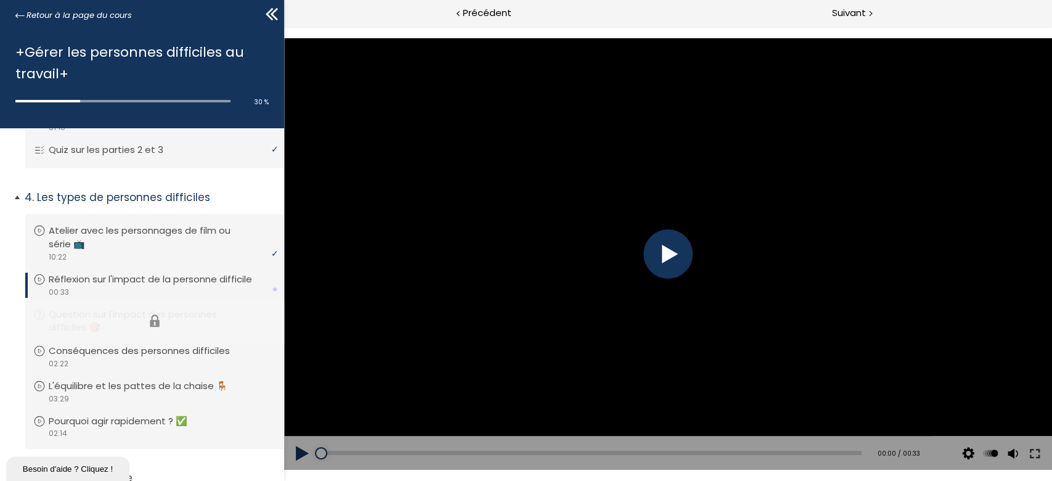
scroll to position [657, 0]
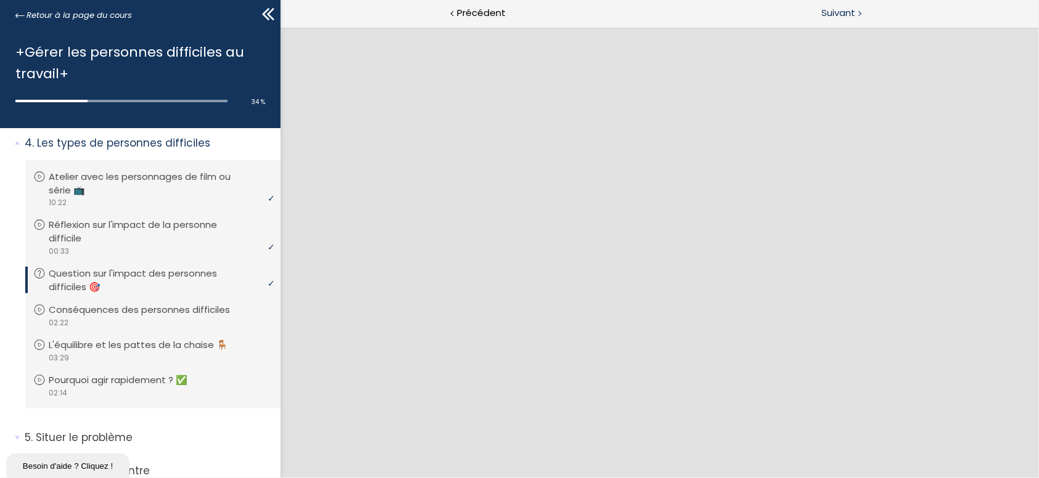
drag, startPoint x: 846, startPoint y: 15, endPoint x: 826, endPoint y: 27, distance: 22.9
click at [846, 15] on span "Suivant" at bounding box center [838, 13] width 34 height 15
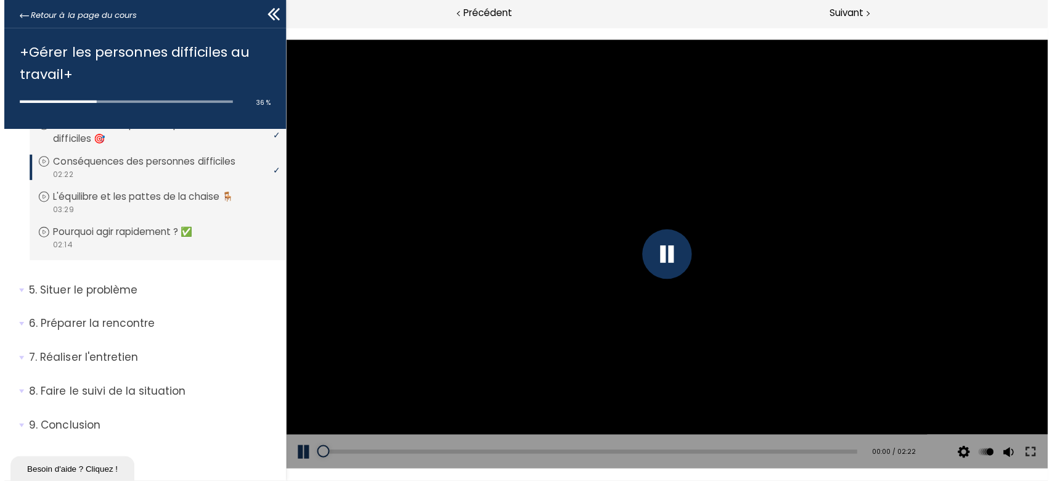
scroll to position [736, 0]
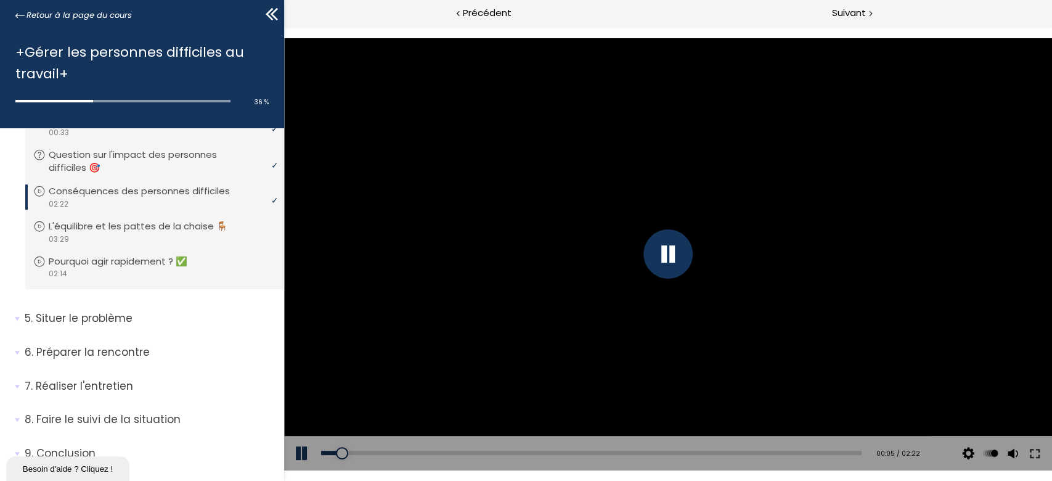
click at [822, 450] on div "Add chapter 02:14" at bounding box center [591, 453] width 541 height 35
click at [841, 452] on div "02:19" at bounding box center [591, 453] width 541 height 4
click at [846, 452] on div "02:13" at bounding box center [591, 453] width 541 height 4
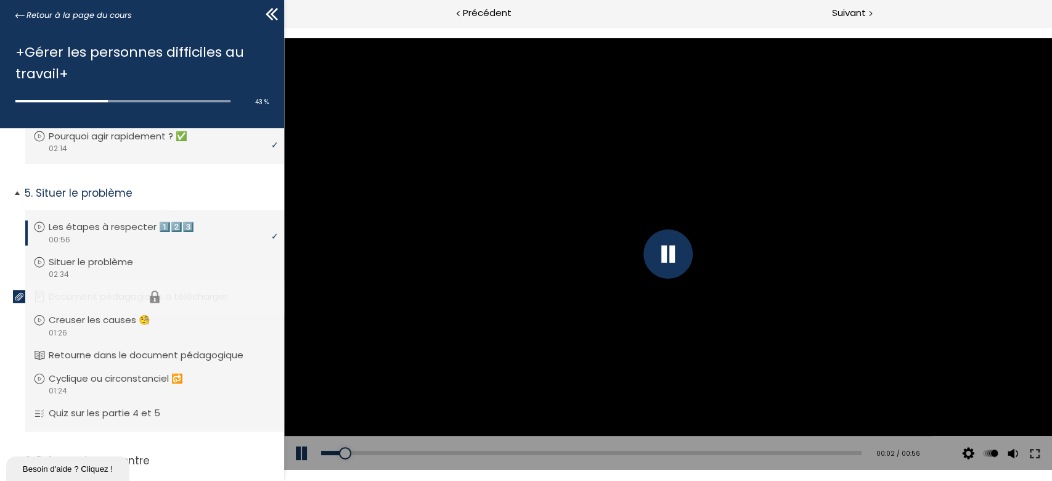
scroll to position [884, 0]
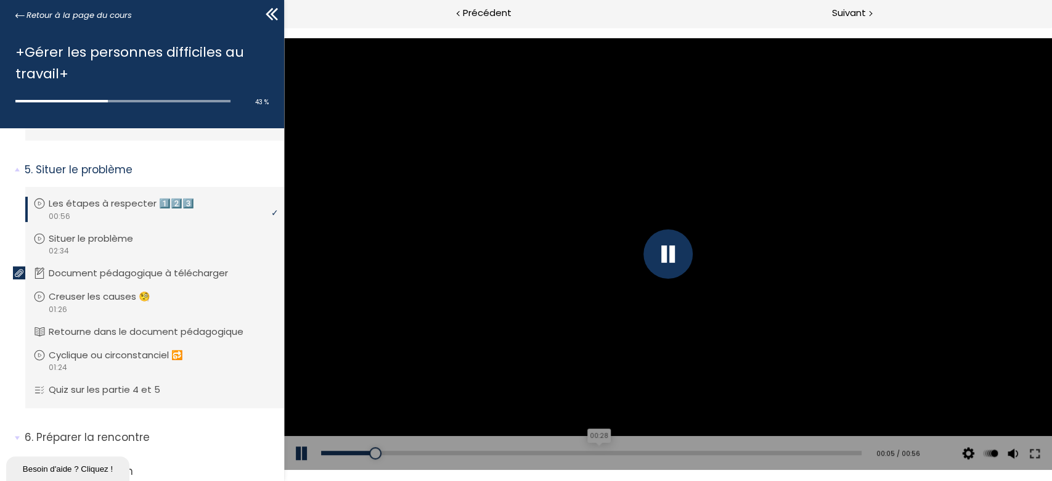
click at [592, 454] on div "00:28" at bounding box center [591, 453] width 541 height 4
click at [487, 455] on div "00:17" at bounding box center [591, 453] width 541 height 4
click at [646, 446] on div "Add chapter 00:21" at bounding box center [591, 453] width 541 height 35
drag, startPoint x: 652, startPoint y: 449, endPoint x: 659, endPoint y: 452, distance: 7.7
click at [653, 449] on div "Add chapter 00:21" at bounding box center [591, 453] width 541 height 35
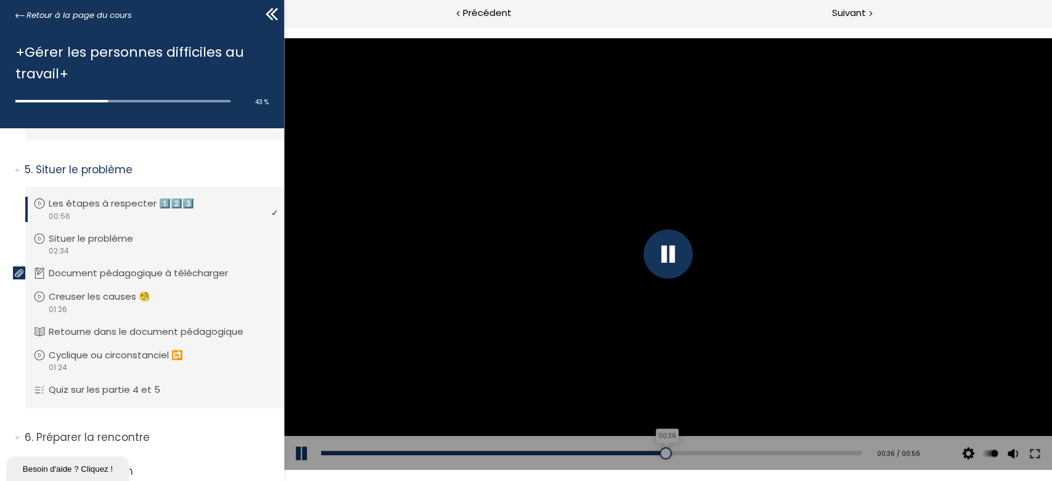
click at [659, 452] on div "00:36" at bounding box center [591, 453] width 541 height 4
click at [754, 451] on div "00:45" at bounding box center [591, 453] width 541 height 4
click at [825, 451] on div "00:53" at bounding box center [591, 453] width 541 height 4
click at [425, 456] on div "Add chapter 00:29" at bounding box center [591, 453] width 541 height 35
click at [425, 454] on div "00:30" at bounding box center [591, 453] width 541 height 4
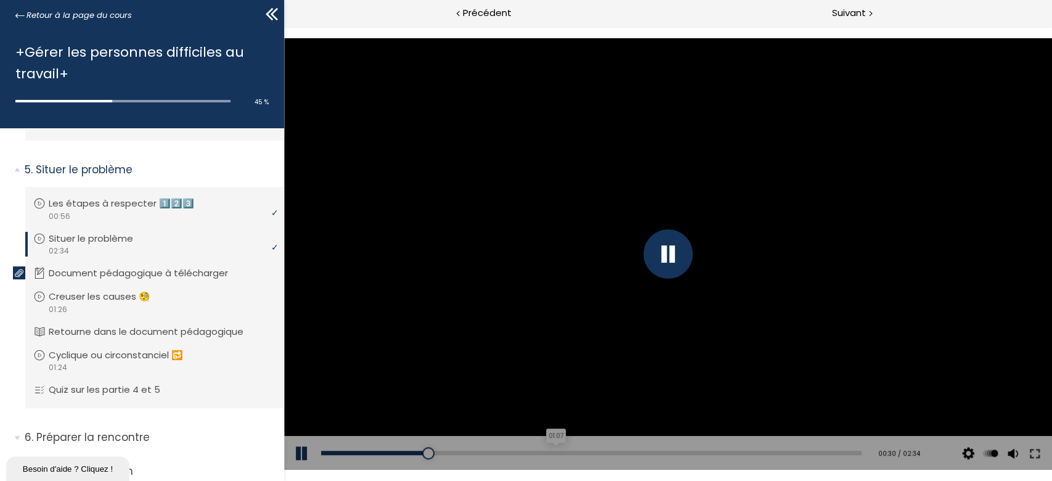
click at [553, 452] on div "01:07" at bounding box center [591, 453] width 541 height 4
click at [721, 451] on div "01:56" at bounding box center [591, 453] width 541 height 4
click at [828, 451] on div "02:27" at bounding box center [591, 453] width 541 height 4
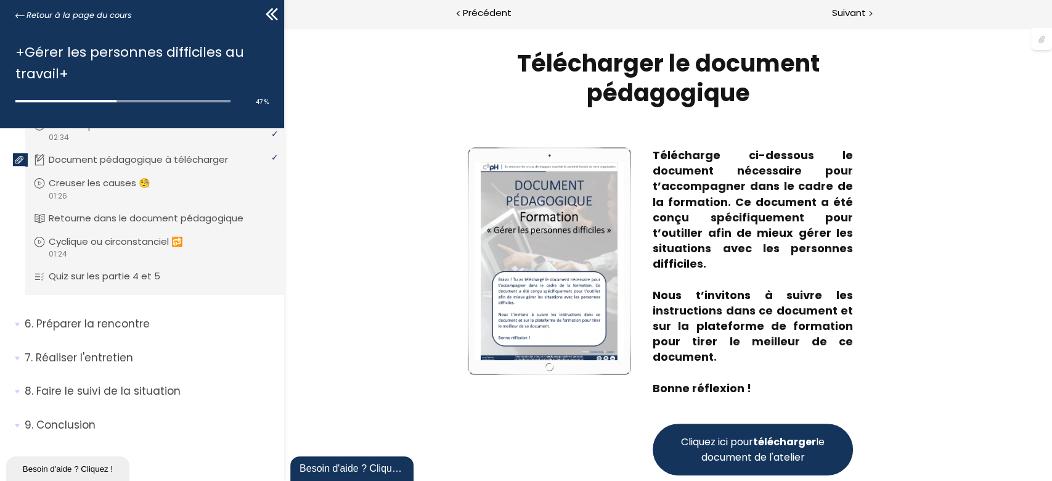
scroll to position [128, 0]
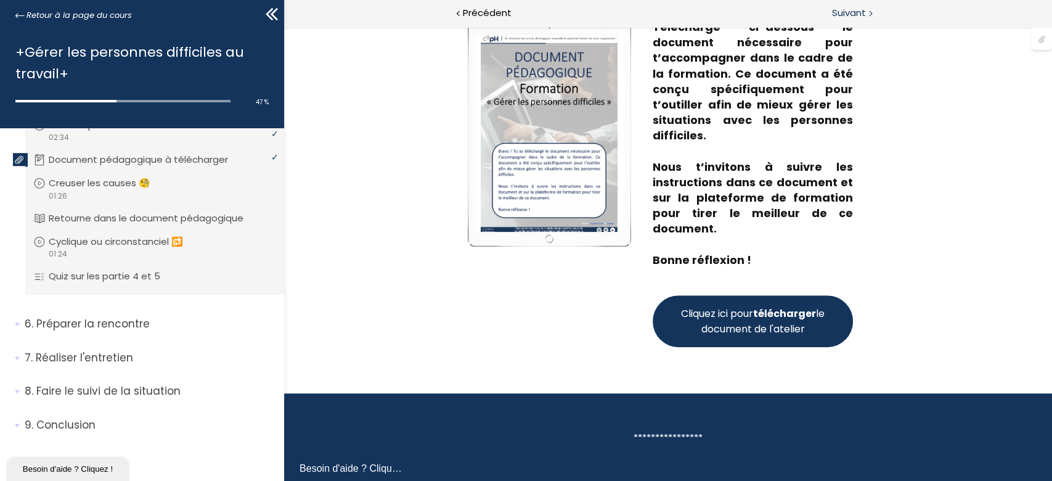
click at [844, 12] on span "Suivant" at bounding box center [849, 13] width 34 height 15
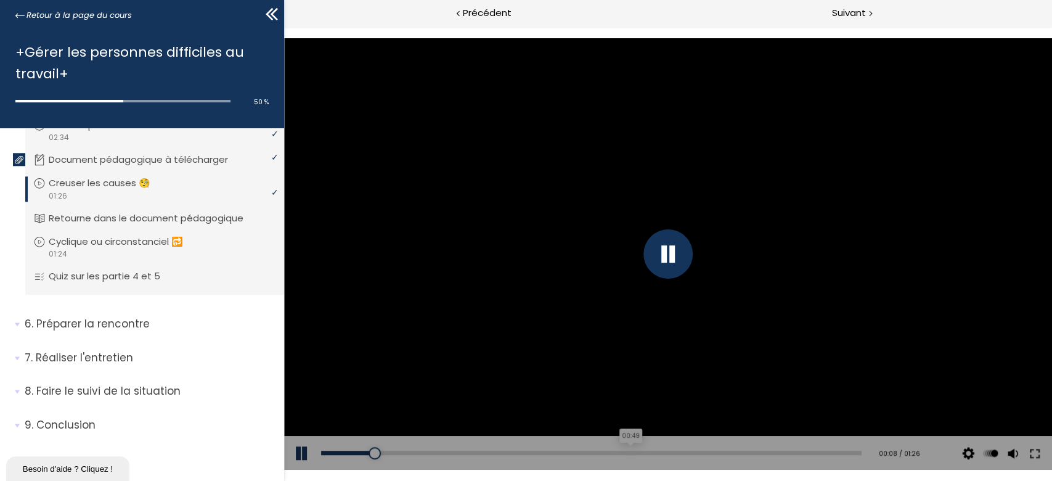
click at [623, 454] on div "00:49" at bounding box center [591, 453] width 541 height 4
click at [831, 452] on div "01:23" at bounding box center [591, 453] width 541 height 4
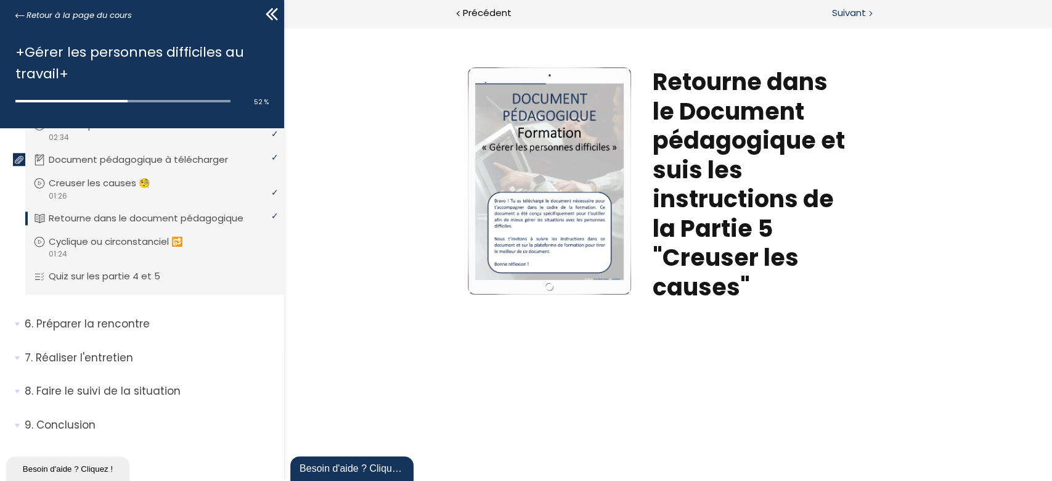
click at [843, 17] on span "Suivant" at bounding box center [849, 13] width 34 height 15
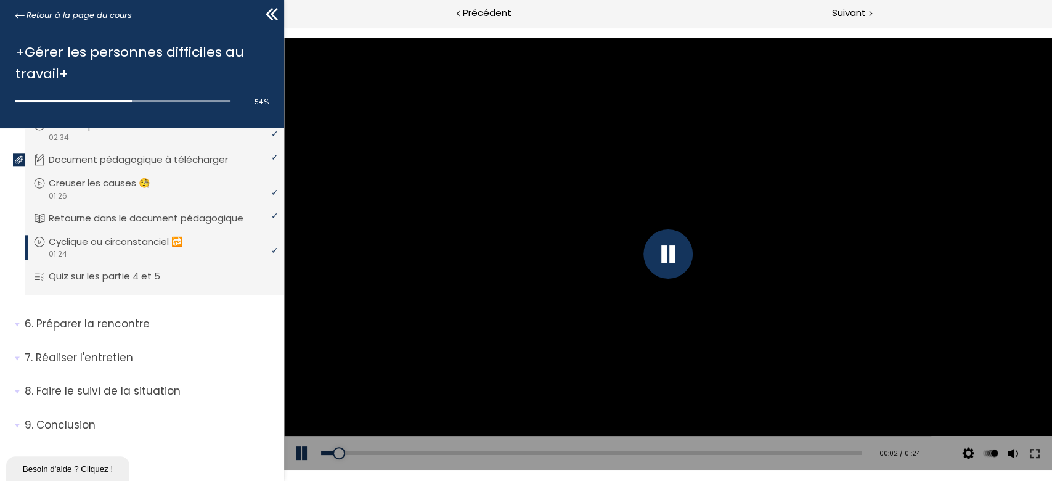
click at [549, 455] on div "Add chapter 00:36" at bounding box center [591, 453] width 541 height 35
click at [555, 453] on div "00:37" at bounding box center [591, 453] width 541 height 4
click at [826, 456] on div "Add chapter 00:40" at bounding box center [591, 453] width 541 height 35
click at [828, 453] on div "01:20" at bounding box center [591, 453] width 541 height 4
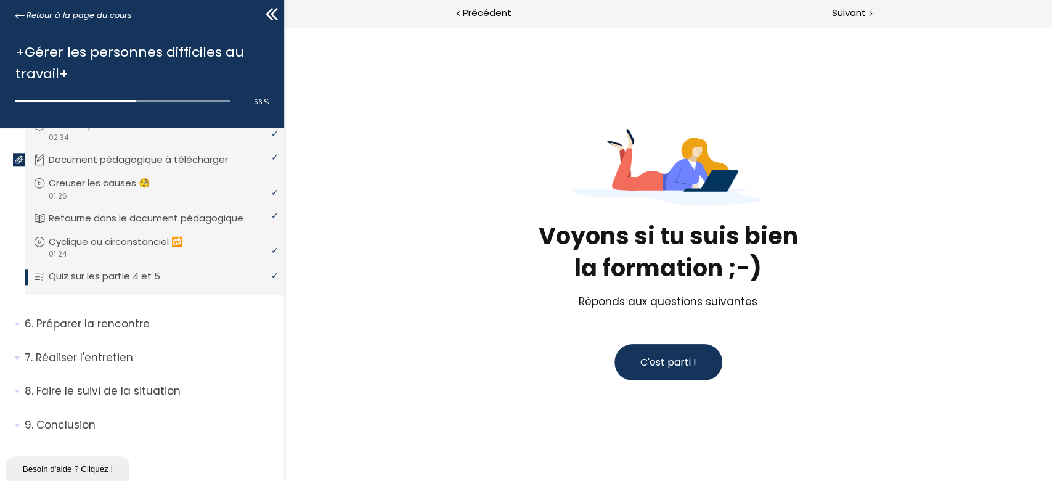
click at [676, 358] on span "C'est parti !" at bounding box center [668, 362] width 56 height 14
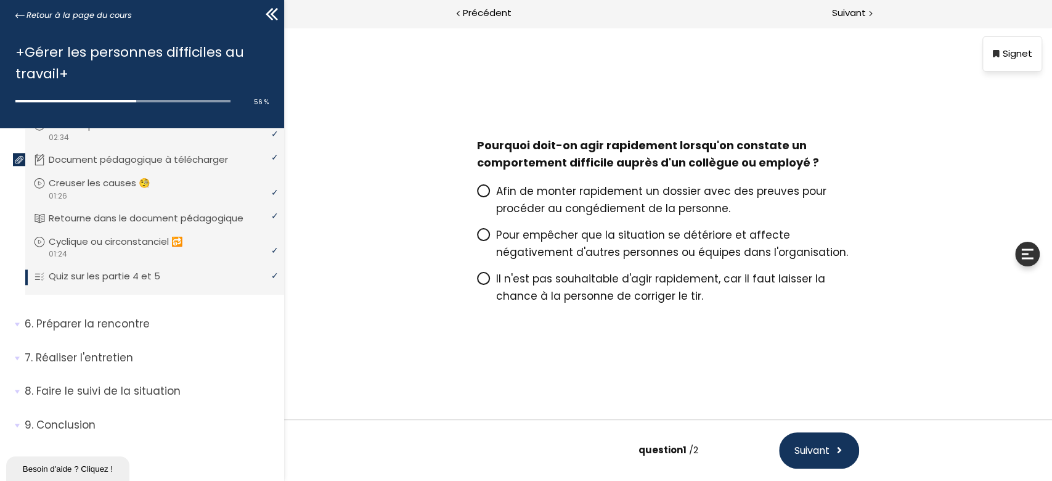
click at [499, 243] on p "Pour empêcher que la situation se détériore et affecte négativement d'autres pe…" at bounding box center [677, 243] width 363 height 35
click at [476, 239] on input "Pour empêcher que la situation se détériore et affecte négativement d'autres pe…" at bounding box center [476, 239] width 0 height 0
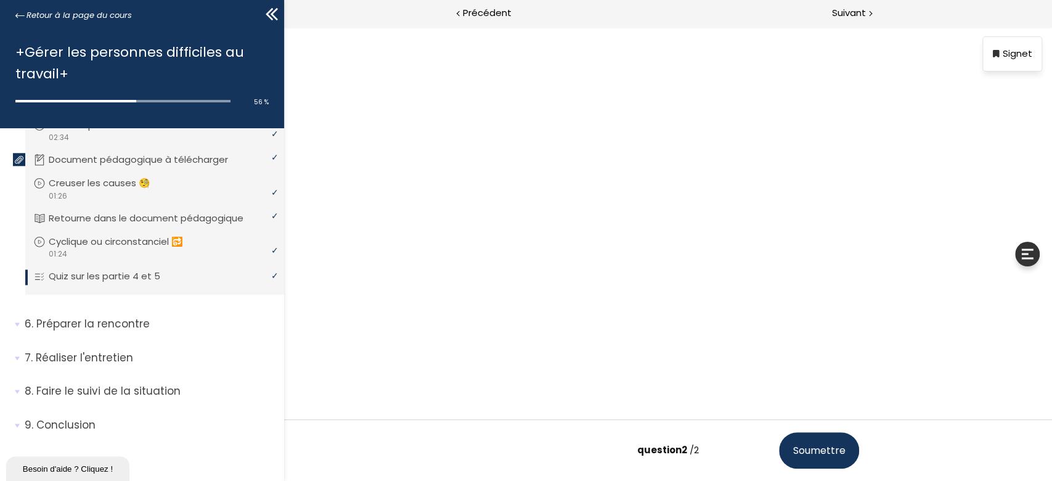
scroll to position [77, 0]
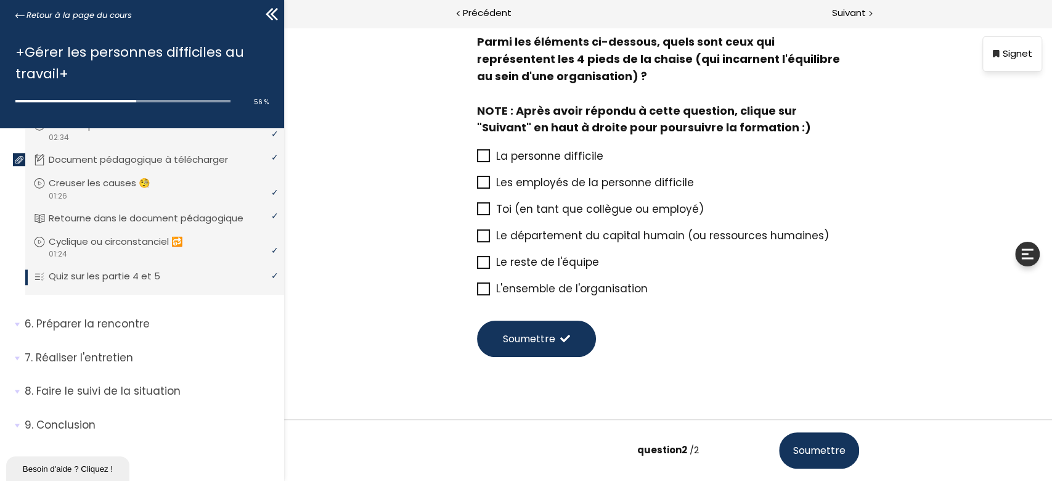
click at [533, 166] on div "La personne difficile" at bounding box center [667, 155] width 382 height 27
click at [587, 184] on span "Les employés de la personne difficile" at bounding box center [595, 182] width 198 height 15
click at [476, 186] on input "Les employés de la personne difficile" at bounding box center [476, 186] width 0 height 0
click at [811, 438] on button "Soumettre" at bounding box center [818, 450] width 80 height 36
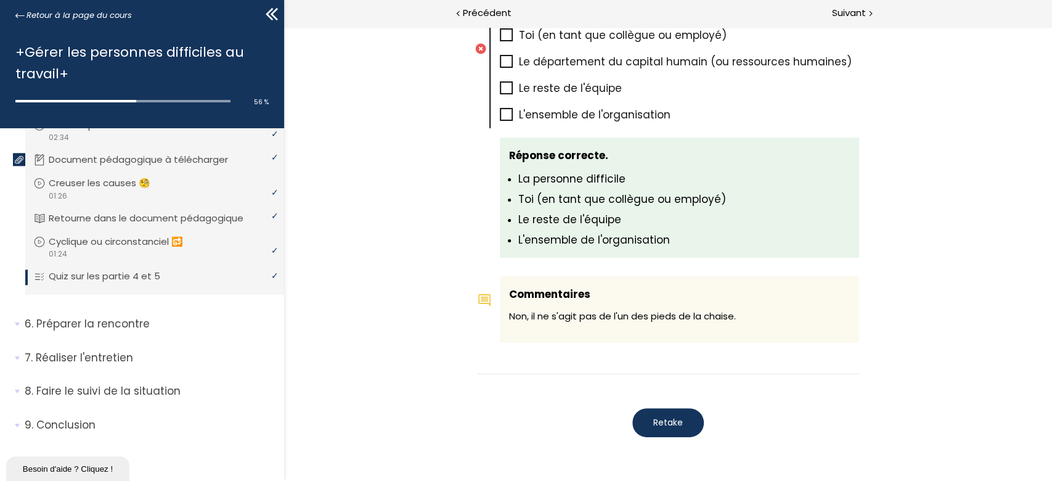
scroll to position [896, 0]
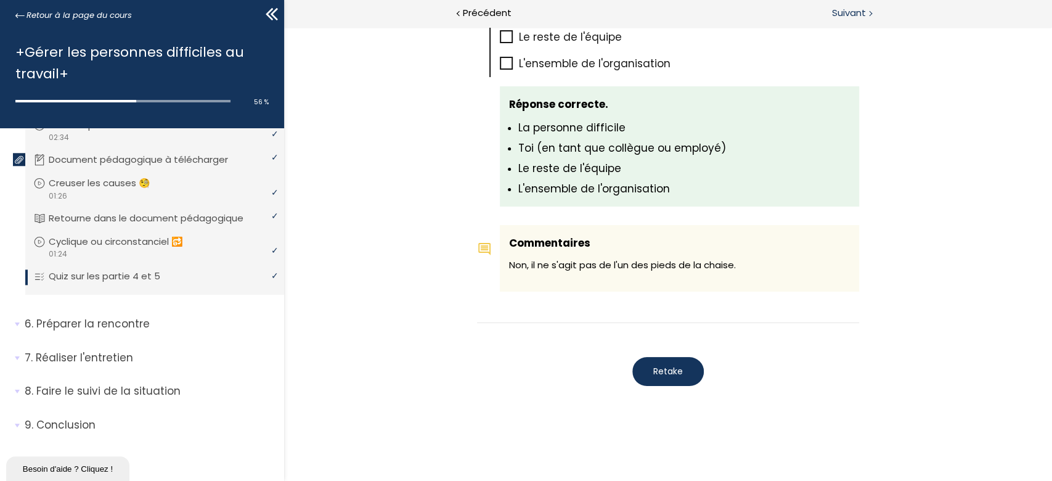
click at [849, 16] on span "Suivant" at bounding box center [849, 13] width 34 height 15
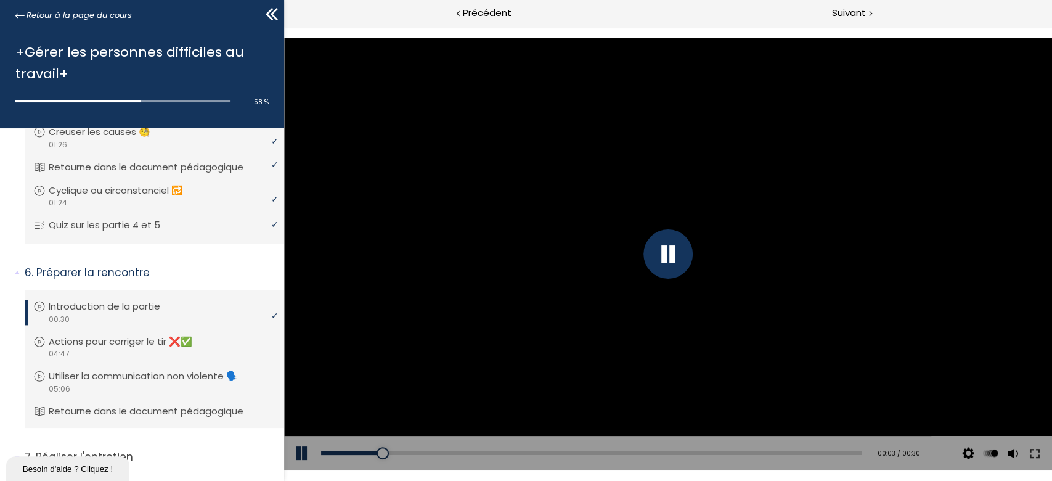
drag, startPoint x: 529, startPoint y: 462, endPoint x: 548, endPoint y: 456, distance: 19.5
click at [541, 460] on div "Add chapter 00:11" at bounding box center [591, 453] width 541 height 35
click at [549, 456] on div "Add chapter 00:11" at bounding box center [591, 453] width 541 height 35
click at [553, 455] on div "00:13" at bounding box center [591, 453] width 541 height 4
click at [790, 451] on div "00:27" at bounding box center [591, 453] width 541 height 4
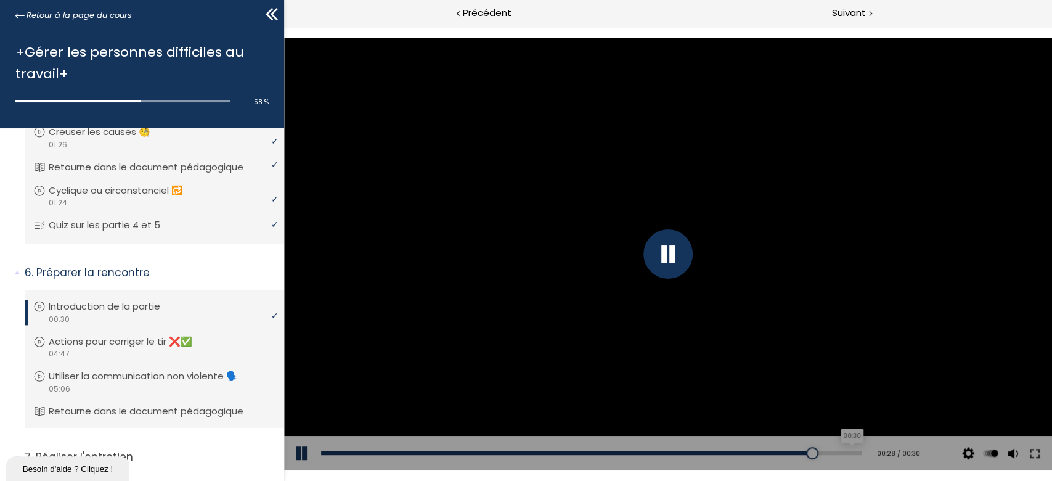
click at [840, 451] on div "00:30" at bounding box center [591, 453] width 541 height 4
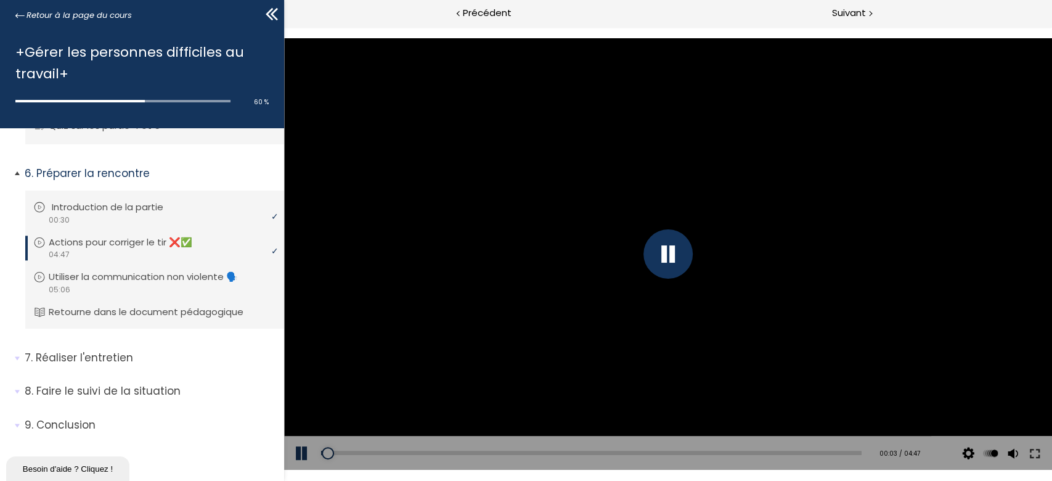
scroll to position [1198, 0]
click at [470, 457] on div "Add chapter 01:22" at bounding box center [591, 453] width 541 height 35
click at [475, 457] on div "Add chapter 01:22" at bounding box center [591, 453] width 541 height 35
click at [498, 454] on div "01:36" at bounding box center [591, 453] width 541 height 4
click at [729, 456] on div "Add chapter 01:40" at bounding box center [591, 453] width 541 height 35
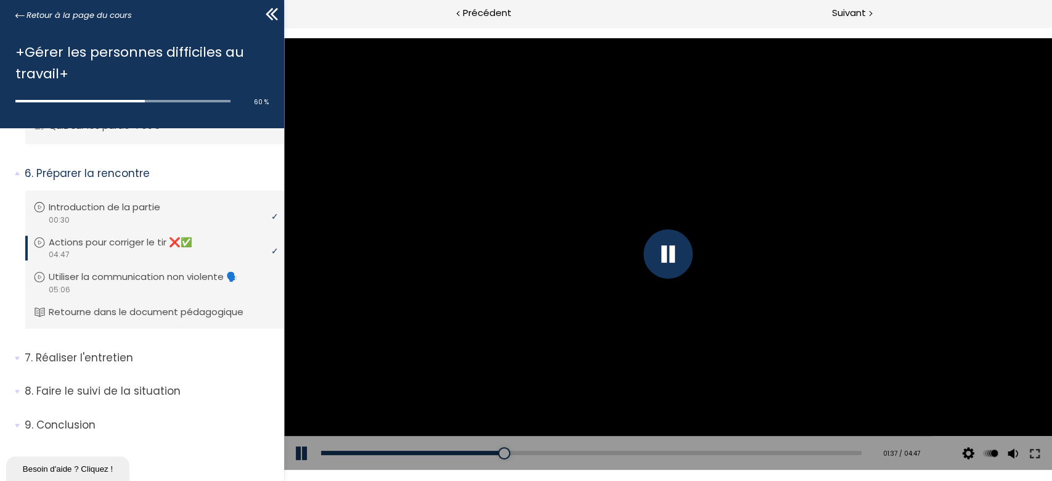
click at [733, 455] on div "Add chapter 01:40" at bounding box center [591, 453] width 541 height 35
click at [735, 454] on div "03:44" at bounding box center [591, 453] width 541 height 4
click at [843, 451] on div "04:42" at bounding box center [591, 453] width 541 height 4
drag, startPoint x: 506, startPoint y: 451, endPoint x: 576, endPoint y: 459, distance: 70.1
click at [507, 451] on div "01:46" at bounding box center [591, 453] width 541 height 4
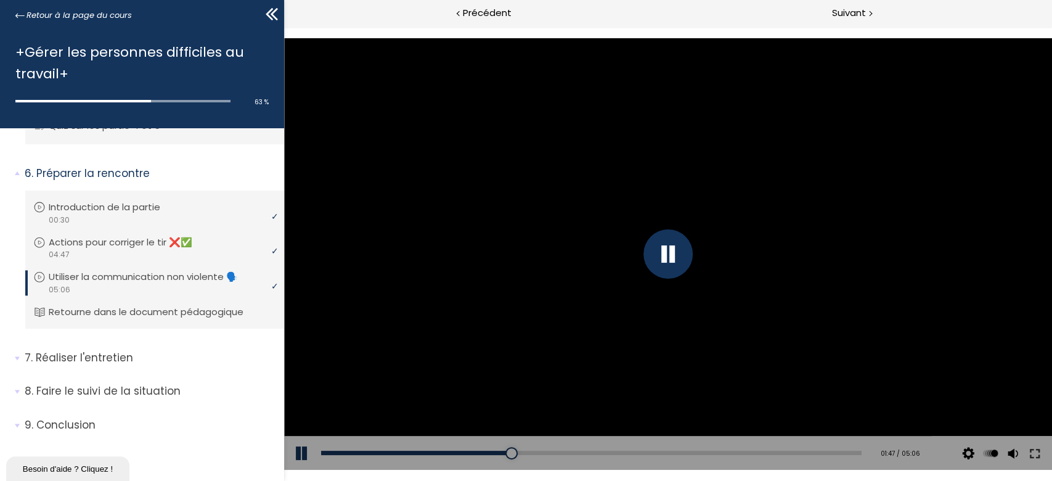
click at [818, 449] on div "Add chapter 04:45" at bounding box center [591, 453] width 541 height 35
click at [825, 451] on div "04:50" at bounding box center [591, 453] width 541 height 4
click at [838, 452] on div "04:58" at bounding box center [591, 453] width 541 height 4
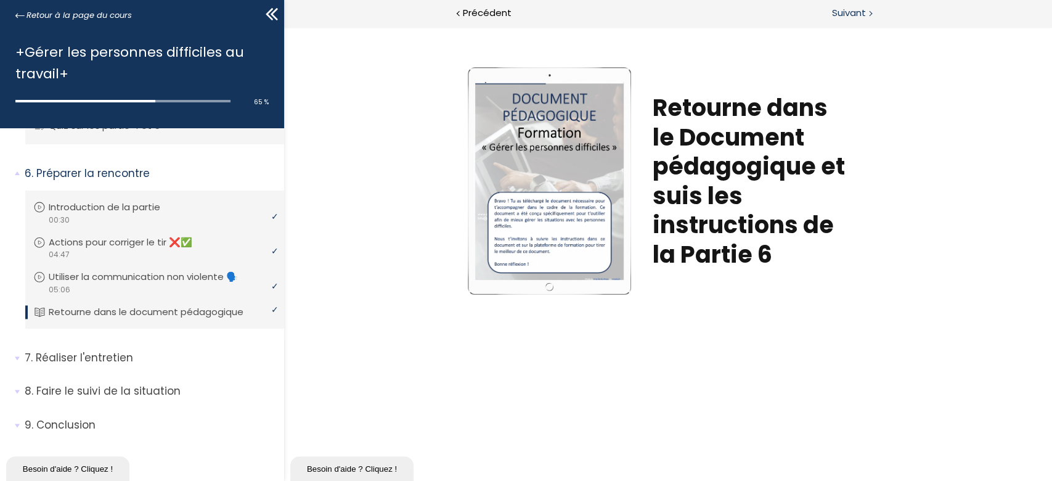
click at [846, 10] on span "Suivant" at bounding box center [849, 13] width 34 height 15
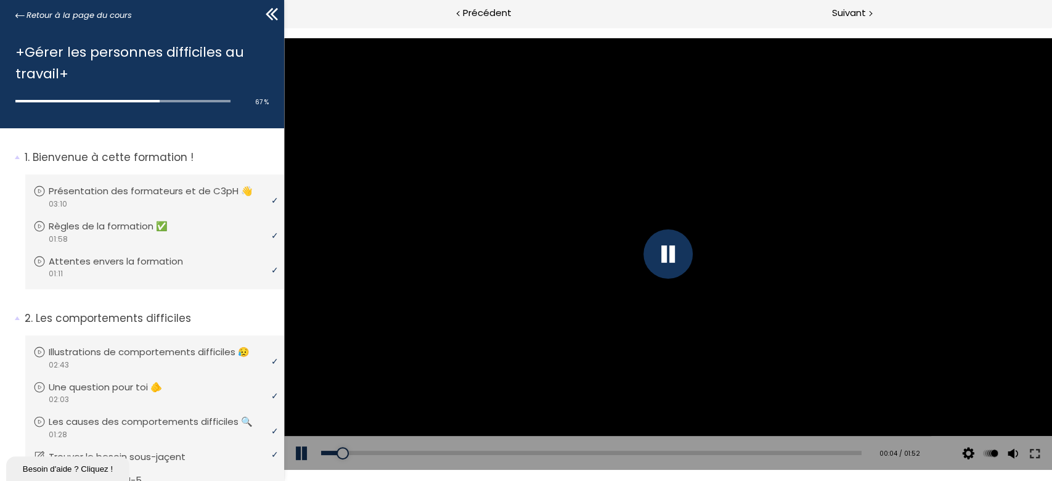
scroll to position [1198, 0]
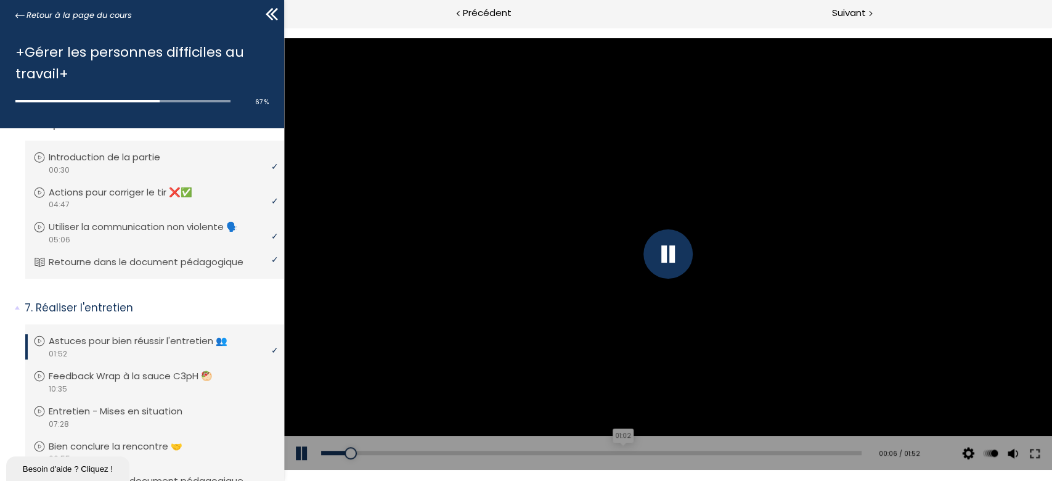
click at [616, 451] on div "01:02" at bounding box center [591, 453] width 541 height 4
click at [839, 455] on div "01:50" at bounding box center [591, 453] width 541 height 4
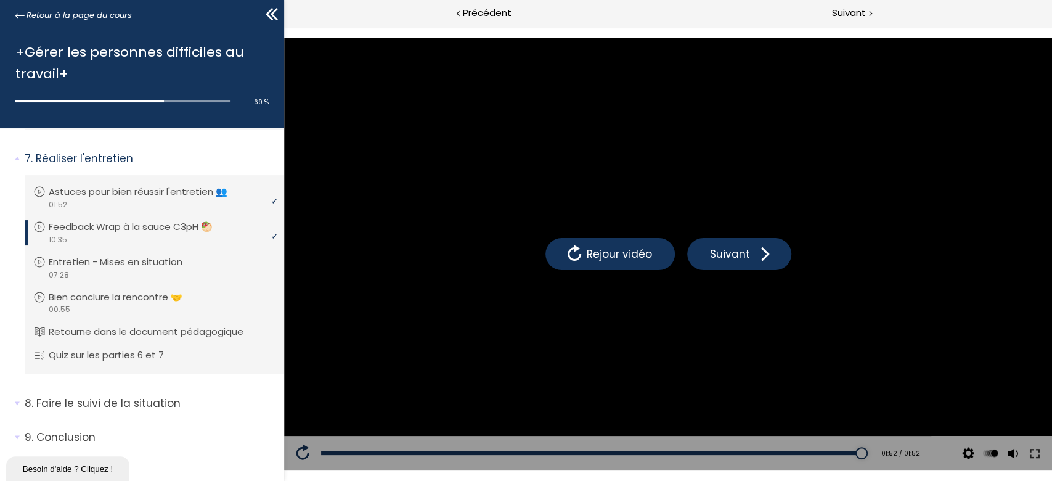
scroll to position [1363, 0]
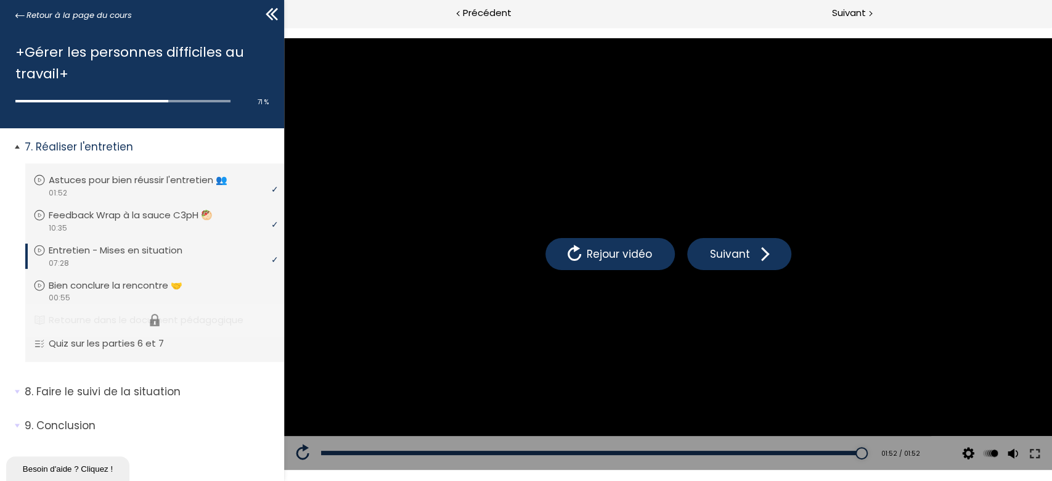
scroll to position [1408, 0]
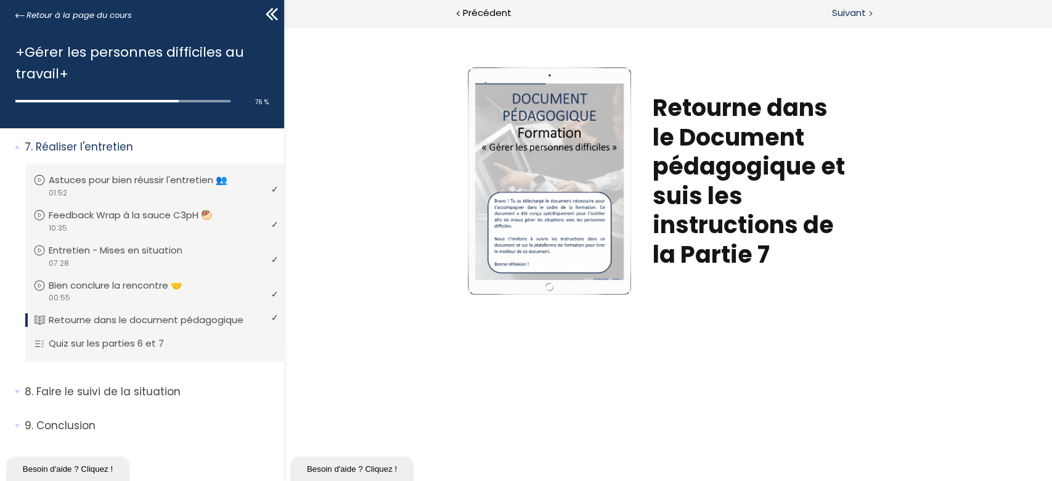
click at [843, 10] on span "Suivant" at bounding box center [849, 13] width 34 height 15
drag, startPoint x: 857, startPoint y: 12, endPoint x: 849, endPoint y: 23, distance: 14.1
click at [857, 12] on span "Suivant" at bounding box center [849, 13] width 34 height 15
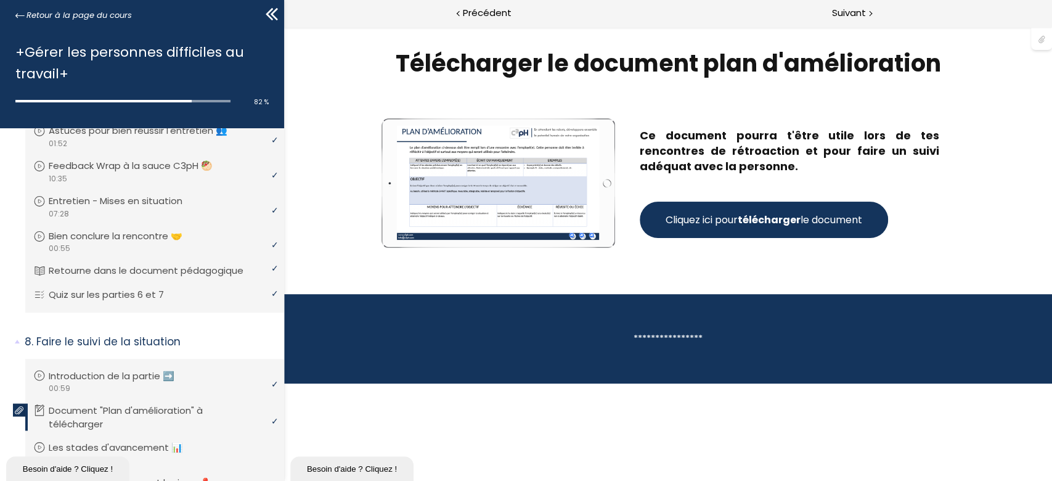
click at [764, 223] on strong "télécharger" at bounding box center [768, 220] width 63 height 14
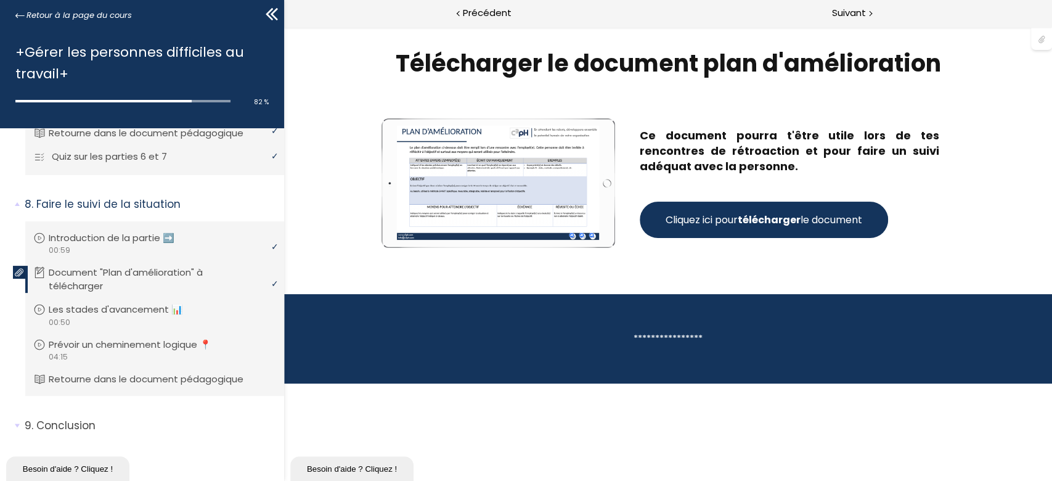
scroll to position [1595, 0]
click at [838, 11] on span "Suivant" at bounding box center [849, 13] width 34 height 15
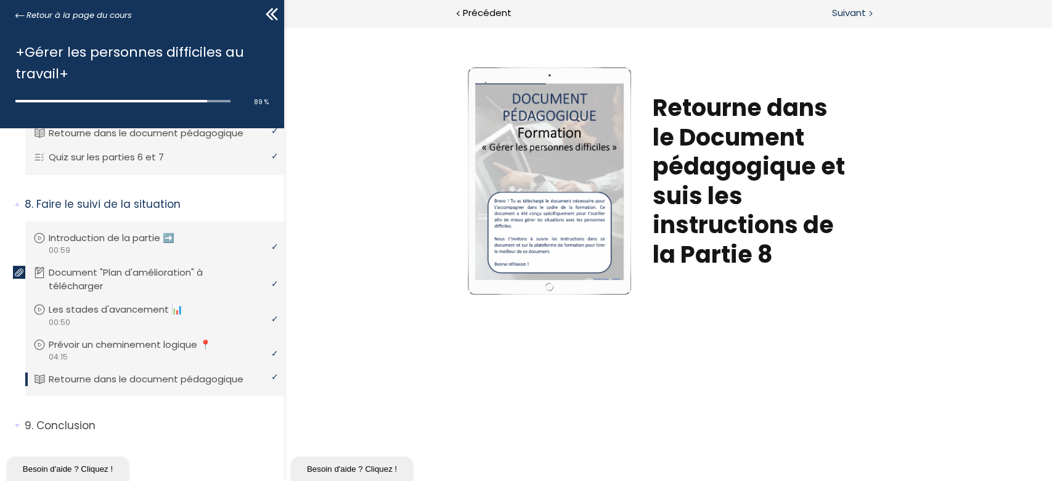
click at [835, 14] on span "Suivant" at bounding box center [849, 13] width 34 height 15
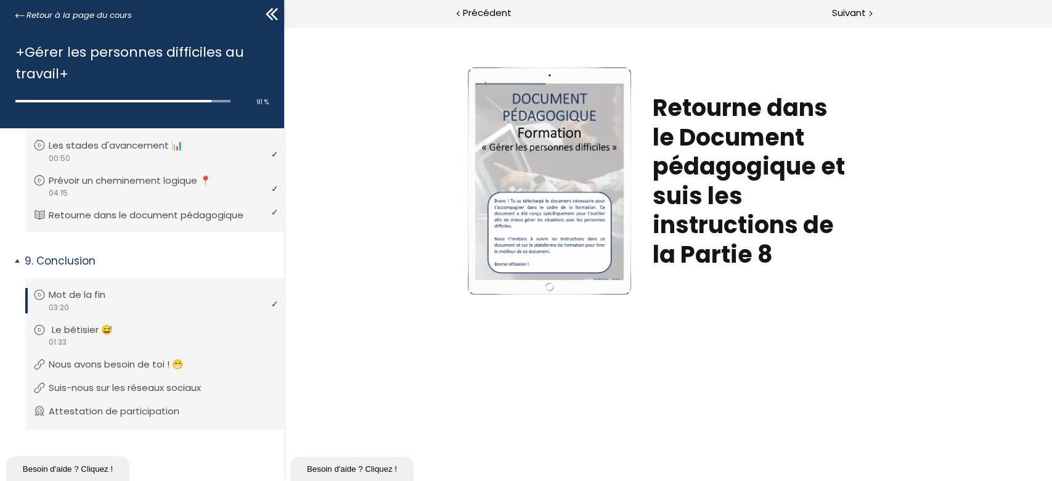
scroll to position [1759, 0]
click at [849, 14] on span "Suivant" at bounding box center [849, 13] width 34 height 15
click at [847, 12] on span "Suivant" at bounding box center [849, 13] width 34 height 15
click at [855, 14] on span "Suivant" at bounding box center [849, 13] width 34 height 15
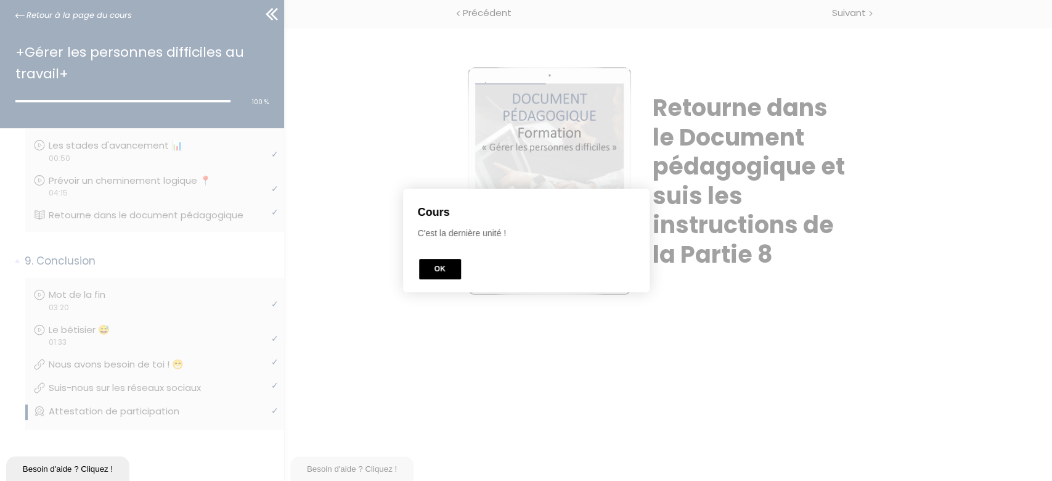
click at [433, 270] on button "OK" at bounding box center [440, 269] width 42 height 20
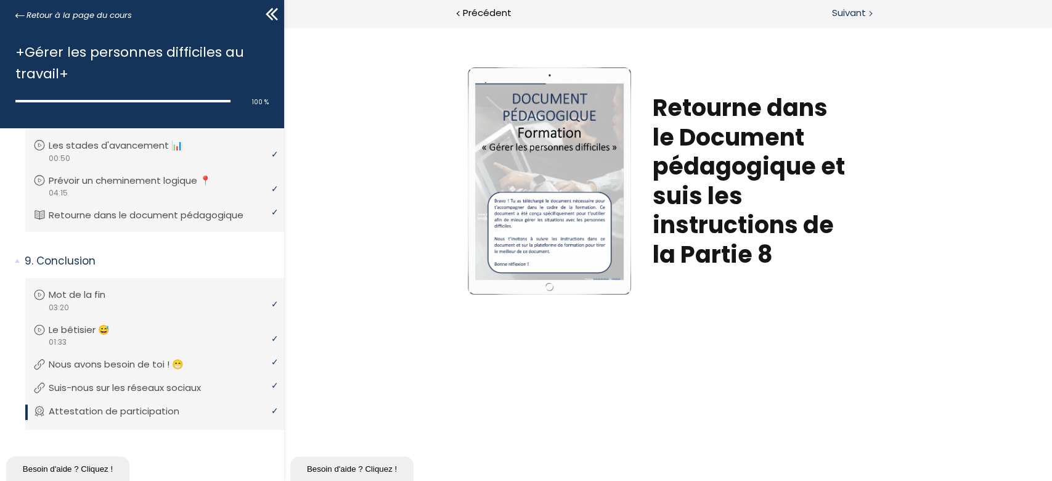
click at [858, 12] on span "Suivant" at bounding box center [849, 13] width 34 height 15
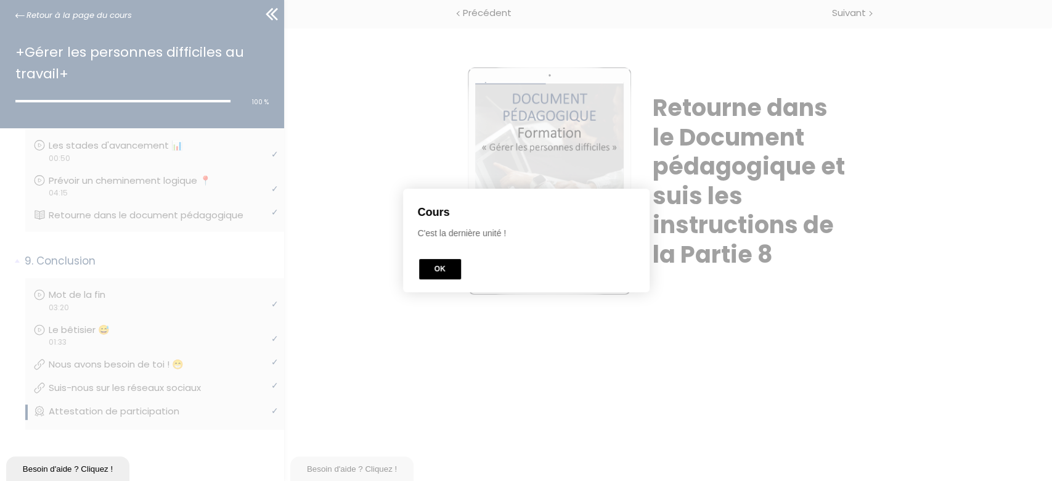
click at [432, 271] on button "OK" at bounding box center [440, 269] width 42 height 20
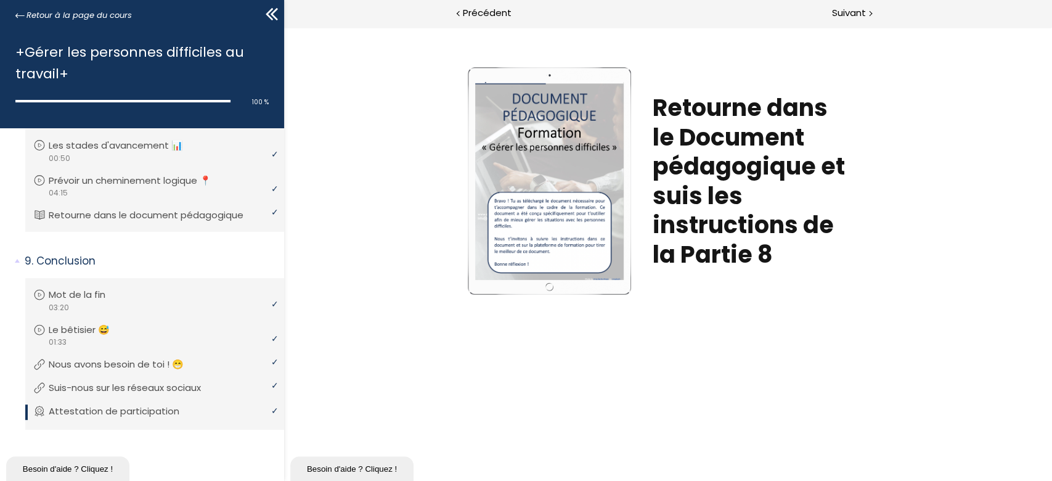
click at [267, 13] on icon at bounding box center [269, 14] width 7 height 12
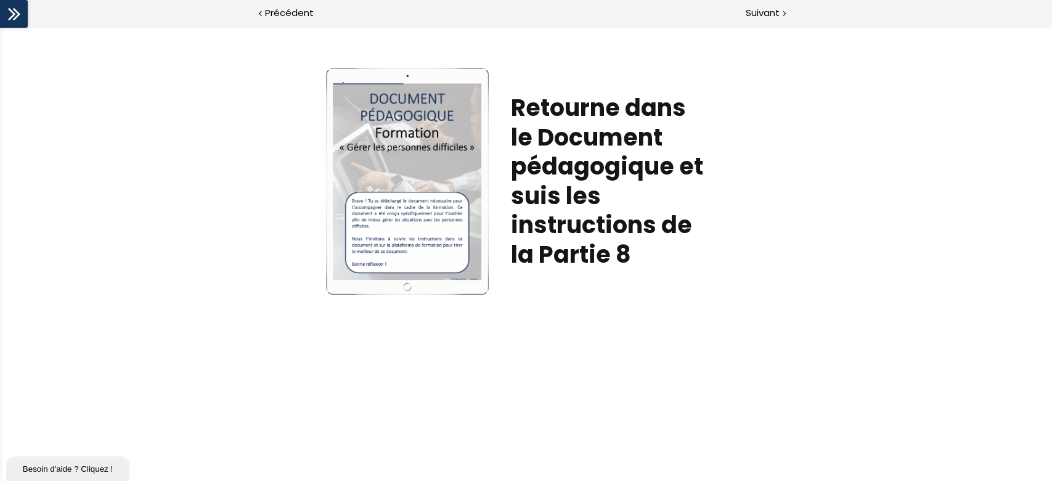
click at [23, 10] on div at bounding box center [14, 14] width 28 height 28
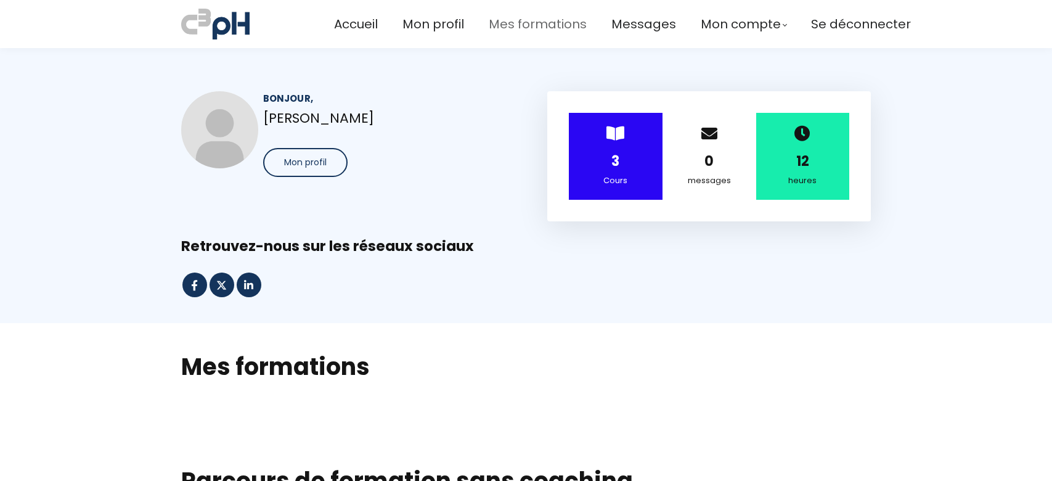
drag, startPoint x: 0, startPoint y: 0, endPoint x: 547, endPoint y: 31, distance: 548.2
click at [530, 23] on span "Mes formations" at bounding box center [538, 24] width 98 height 20
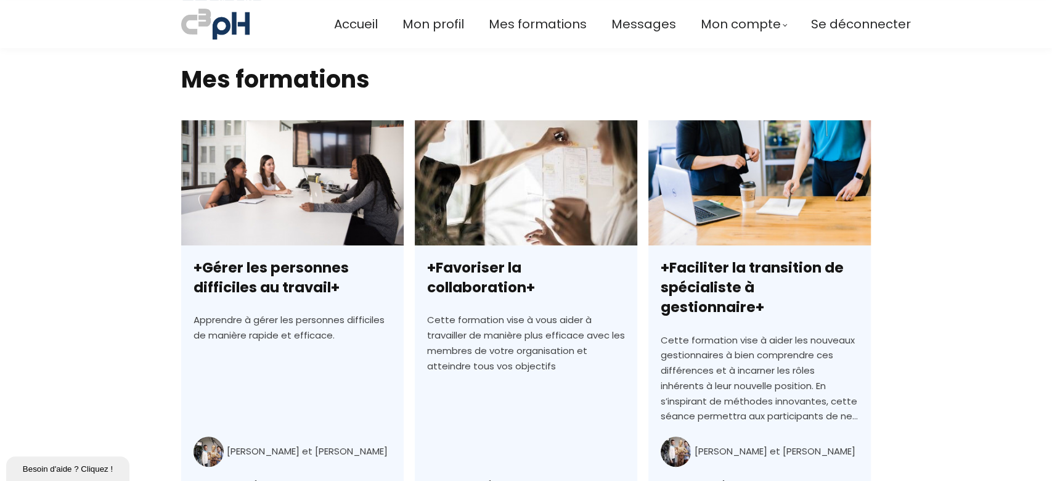
scroll to position [365, 0]
